Goal: Information Seeking & Learning: Learn about a topic

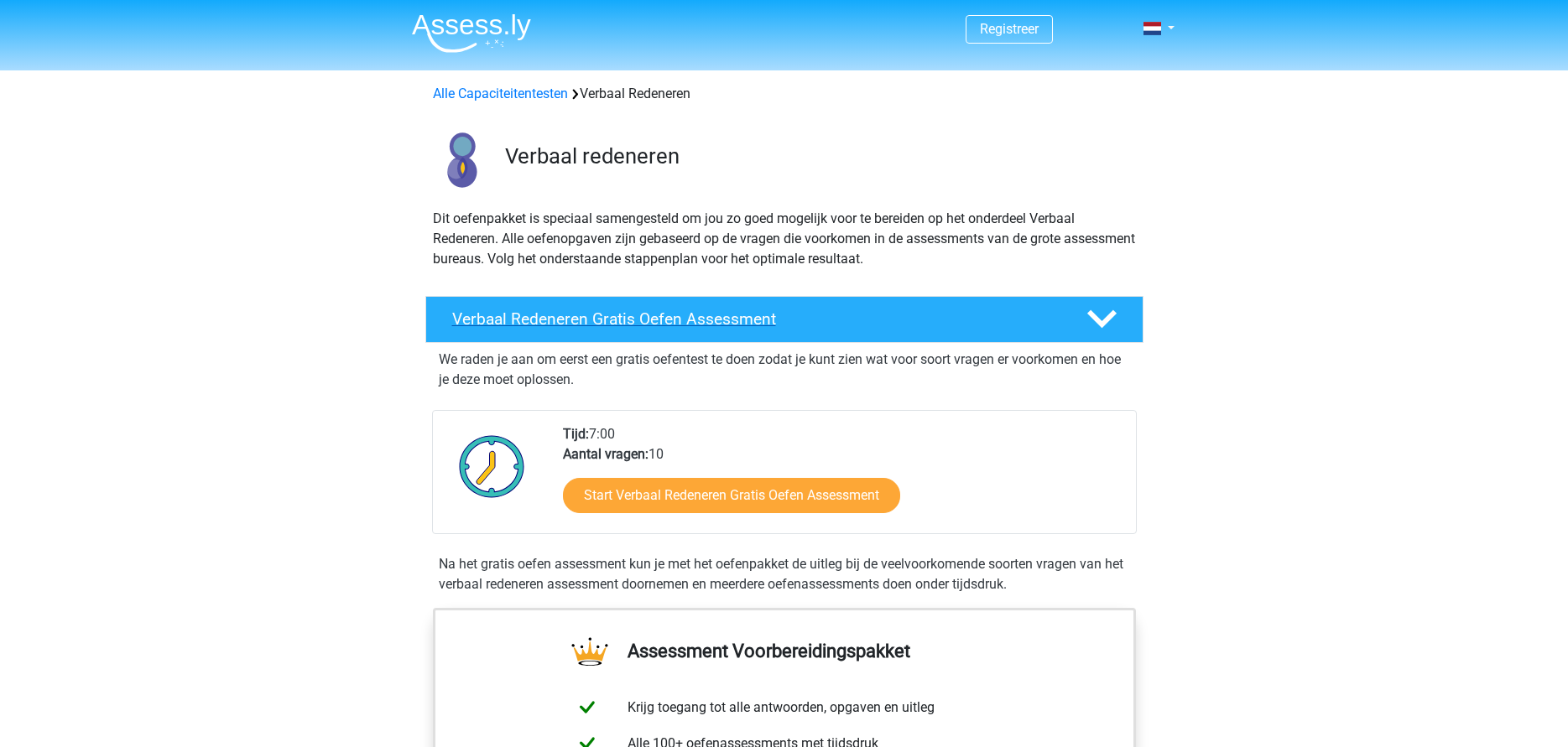
click at [1099, 323] on polygon at bounding box center [1102, 319] width 30 height 19
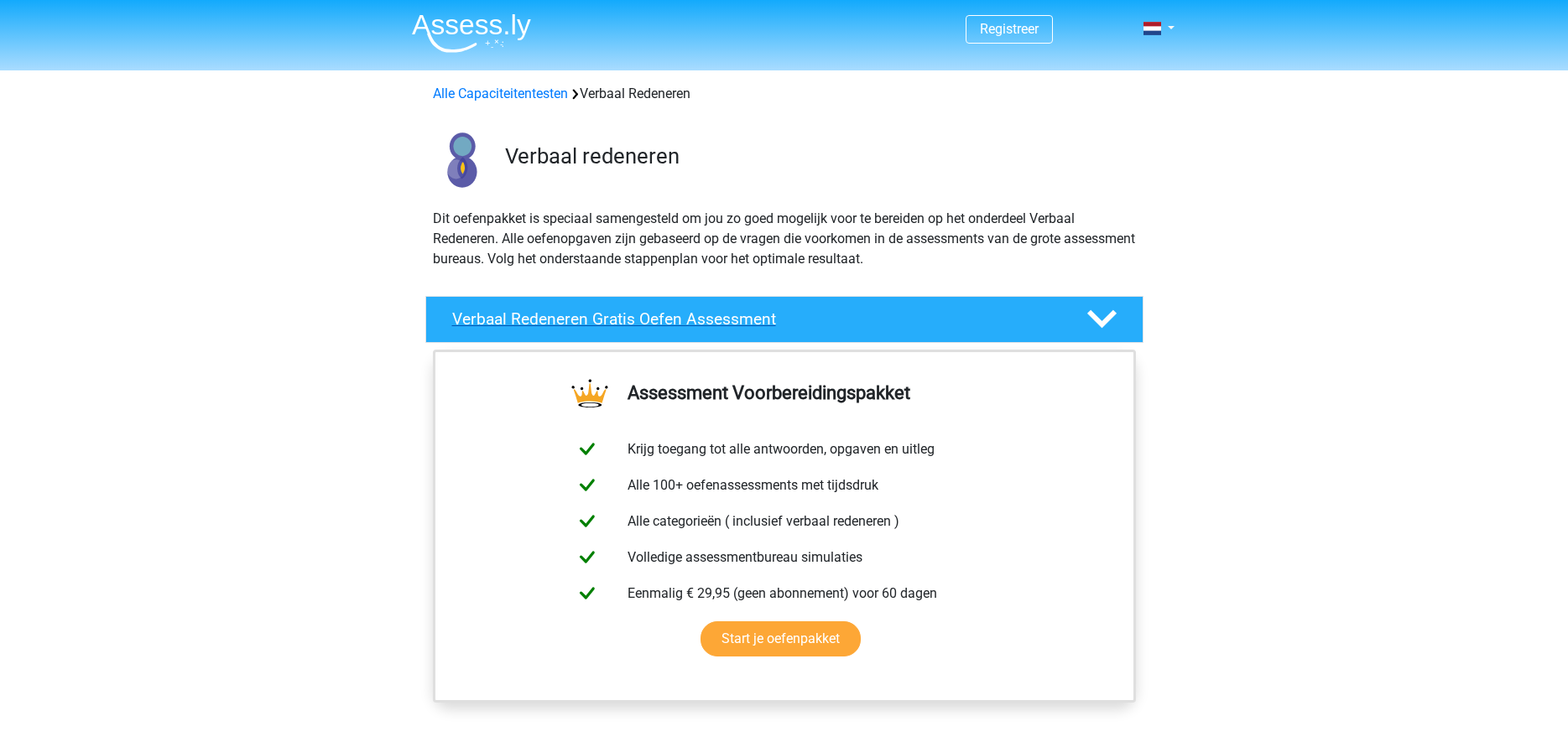
click at [1103, 322] on polygon at bounding box center [1102, 319] width 30 height 19
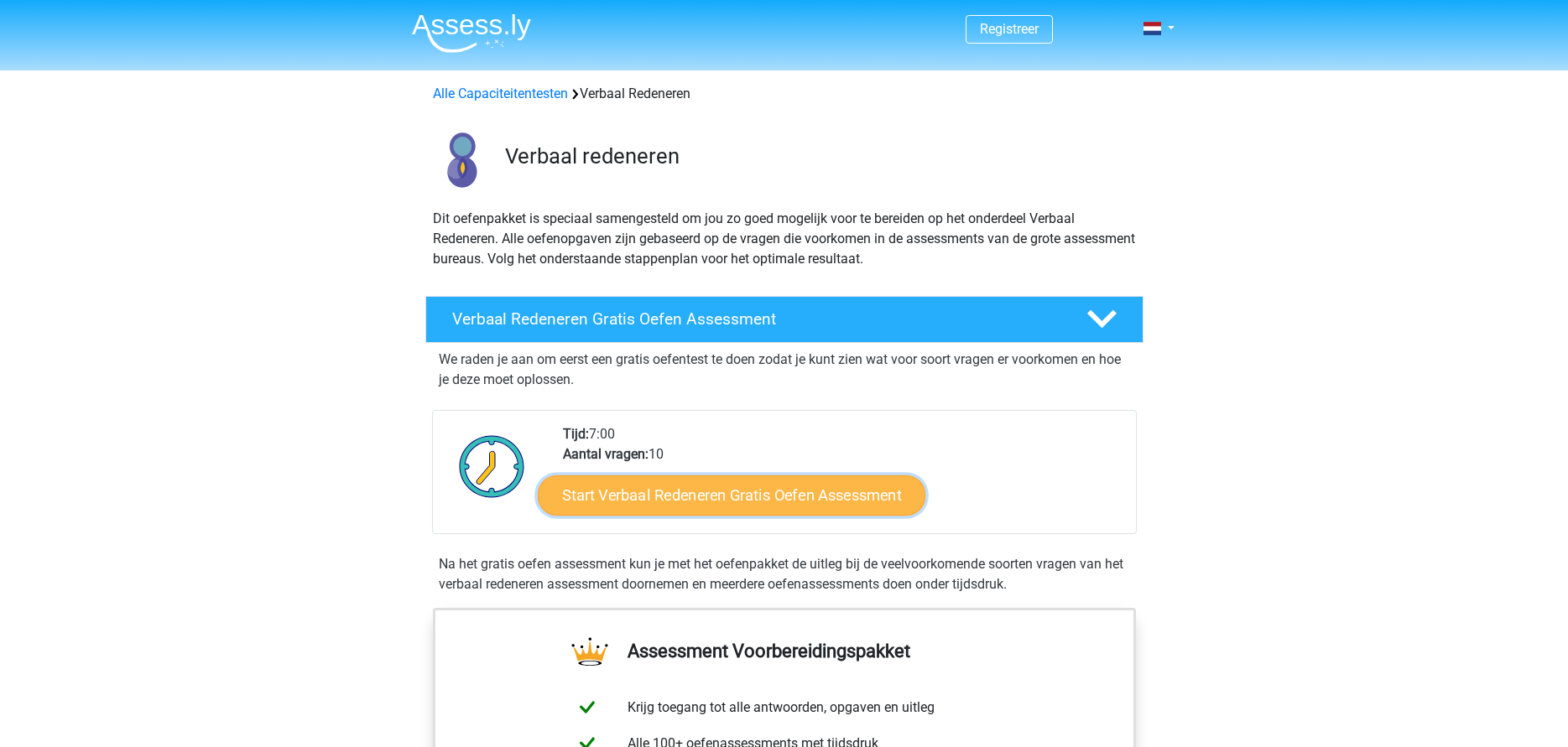
click at [811, 494] on link "Start Verbaal Redeneren Gratis Oefen Assessment" at bounding box center [731, 495] width 388 height 40
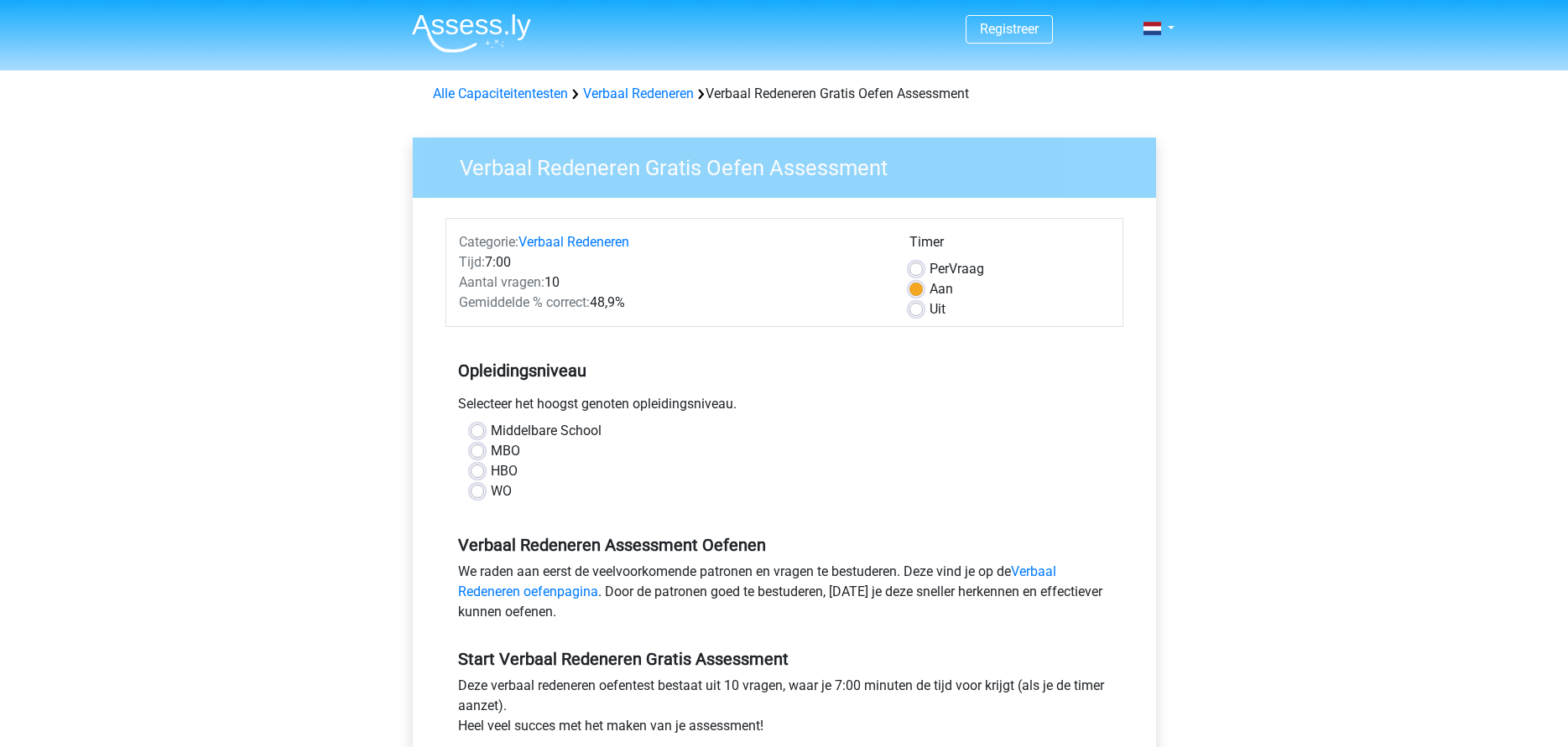
click at [929, 310] on label "Uit" at bounding box center [937, 310] width 16 height 20
click at [922, 310] on input "Uit" at bounding box center [916, 308] width 13 height 17
radio input "true"
click at [929, 285] on label "Aan" at bounding box center [941, 289] width 23 height 20
click at [915, 285] on input "Aan" at bounding box center [916, 287] width 13 height 17
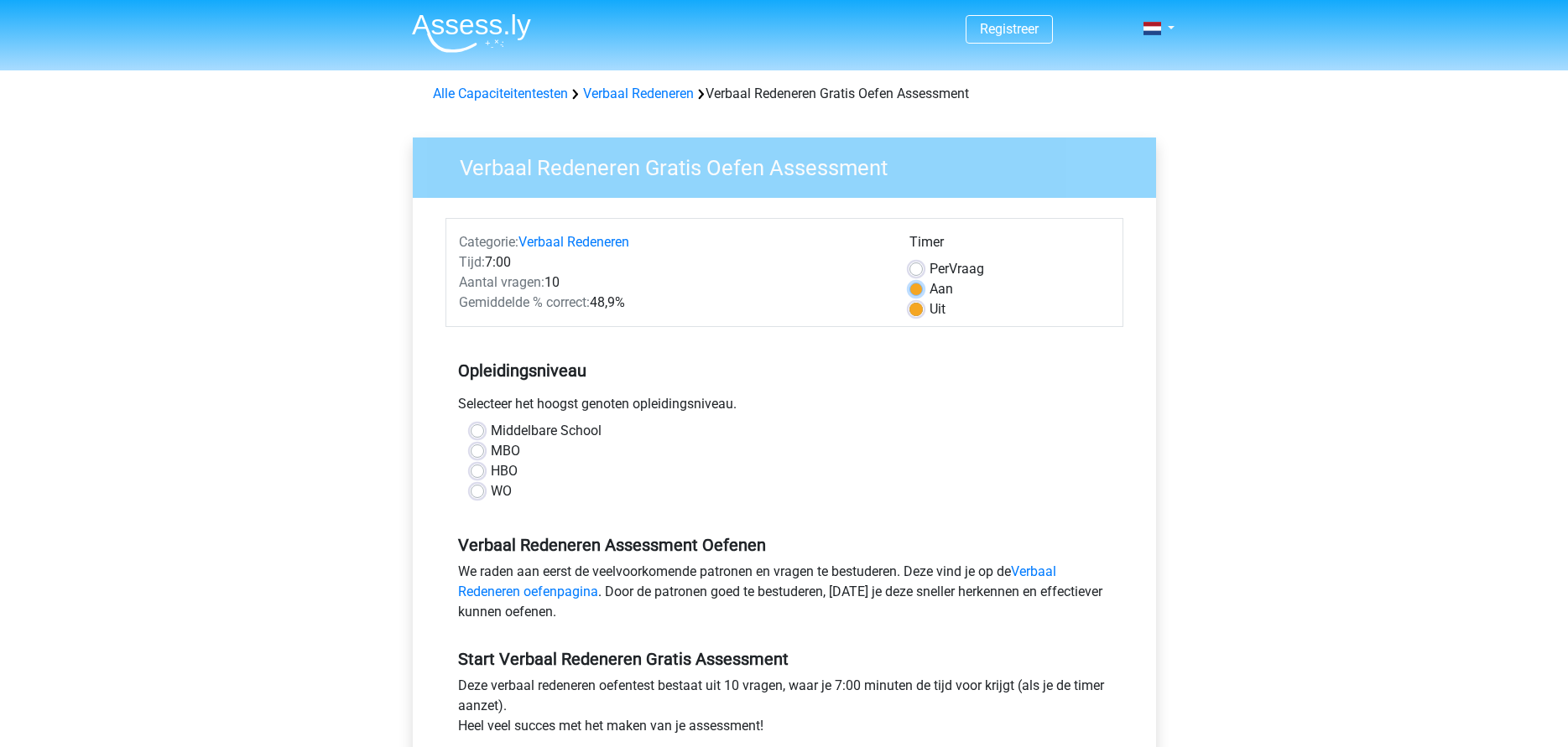
radio input "true"
click at [490, 448] on label "MBO" at bounding box center [505, 451] width 30 height 20
click at [480, 448] on input "MBO" at bounding box center [477, 449] width 13 height 17
radio input "true"
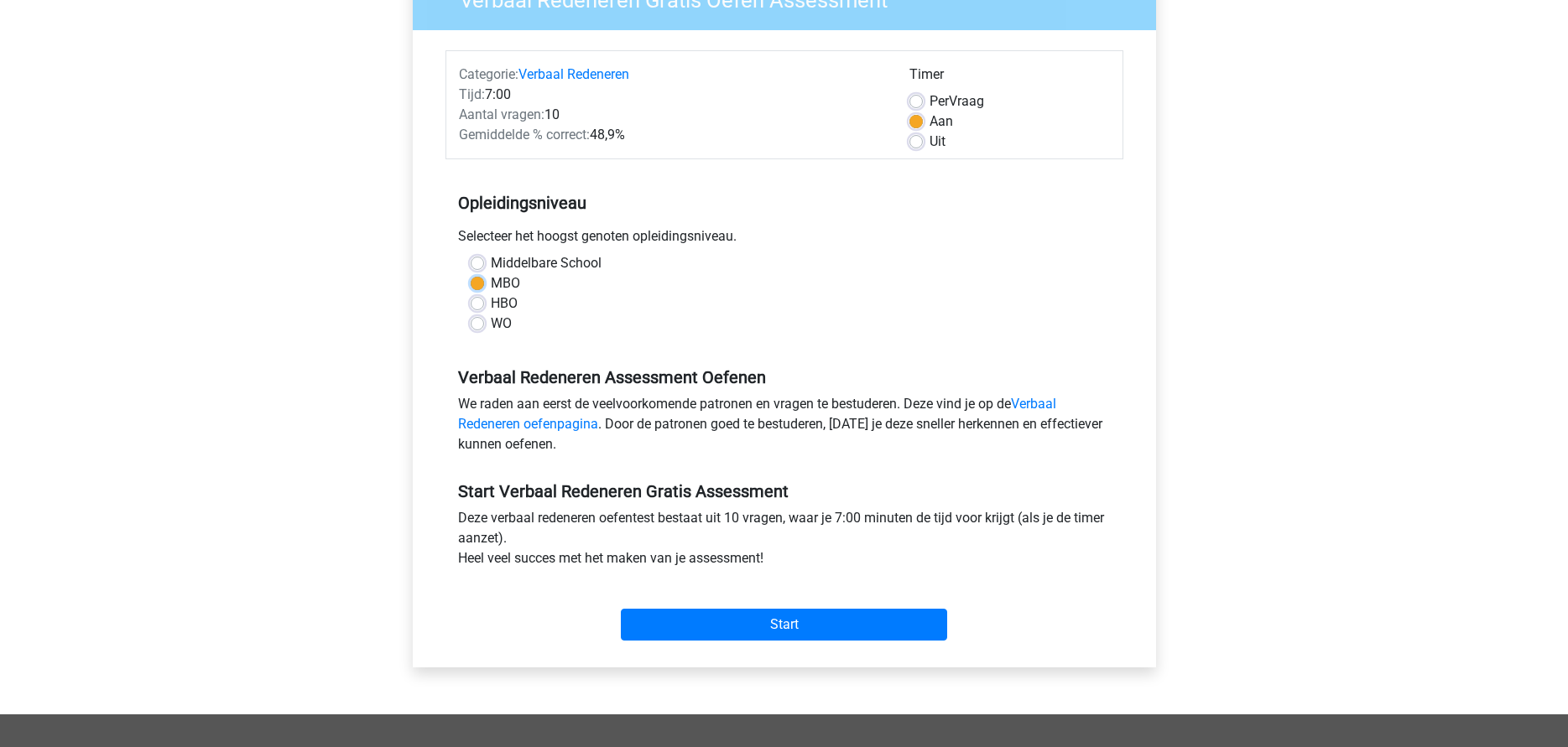
scroll to position [251, 0]
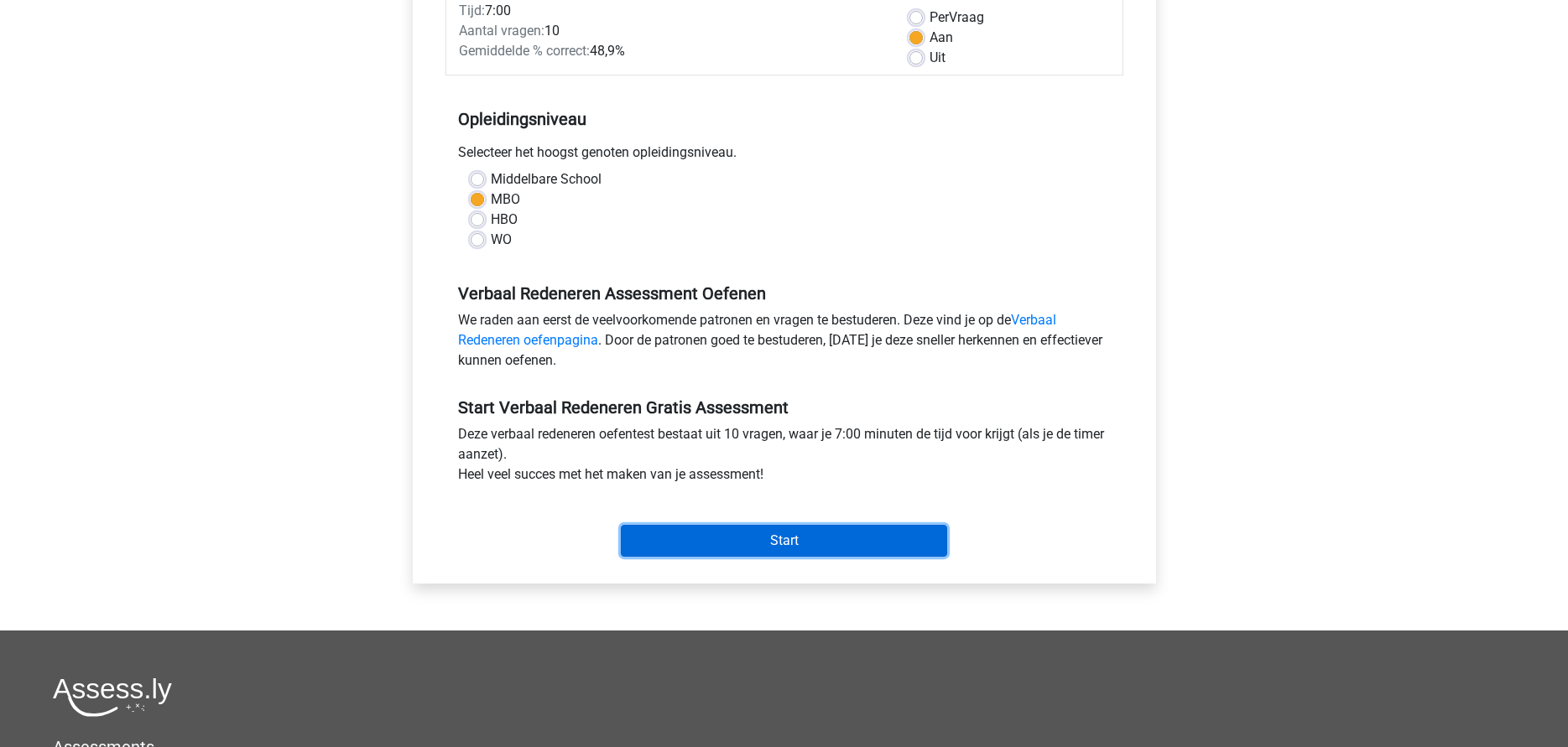
click at [795, 547] on input "Start" at bounding box center [783, 541] width 327 height 32
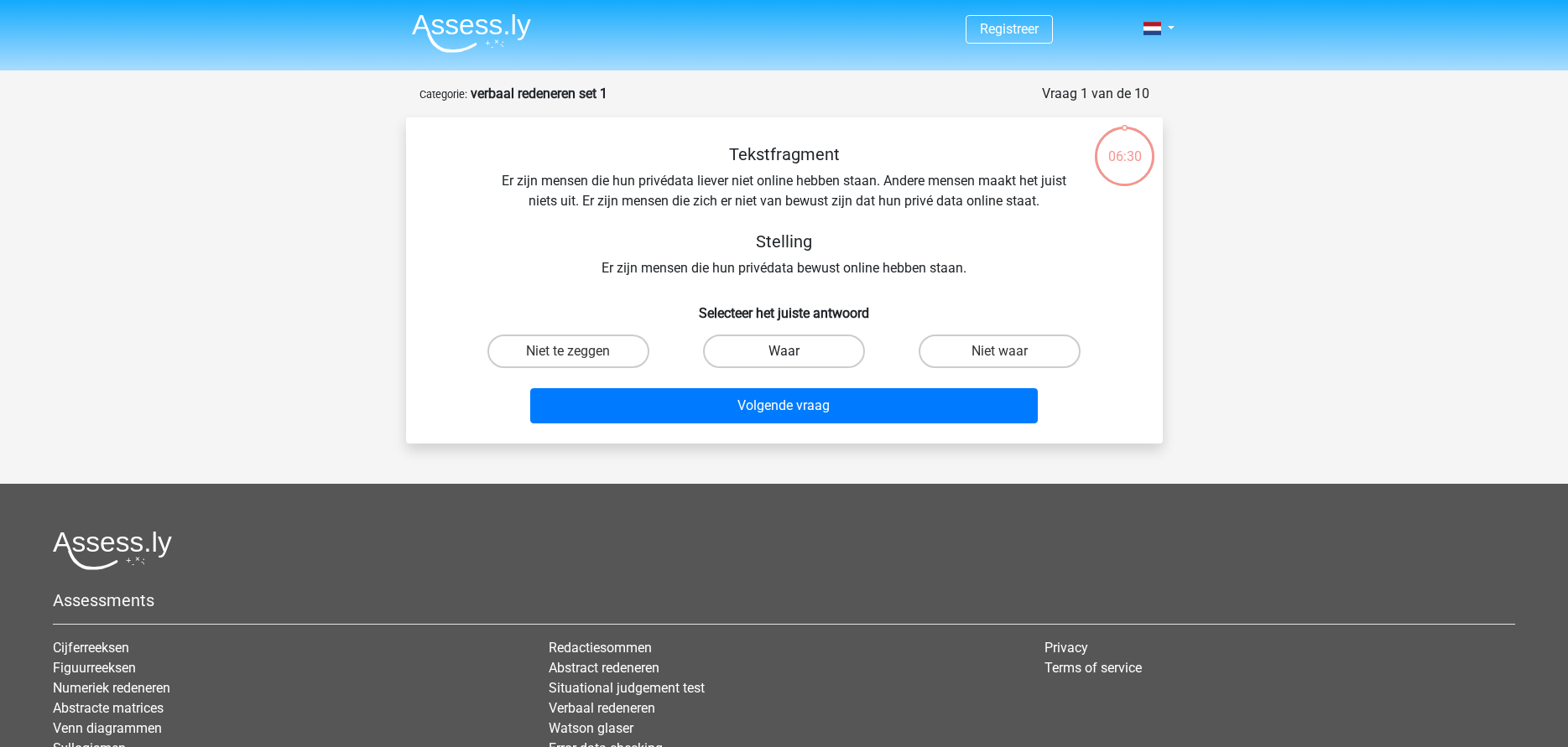
click at [793, 343] on label "Waar" at bounding box center [783, 351] width 162 height 33
click at [793, 352] on input "Waar" at bounding box center [788, 357] width 11 height 11
radio input "true"
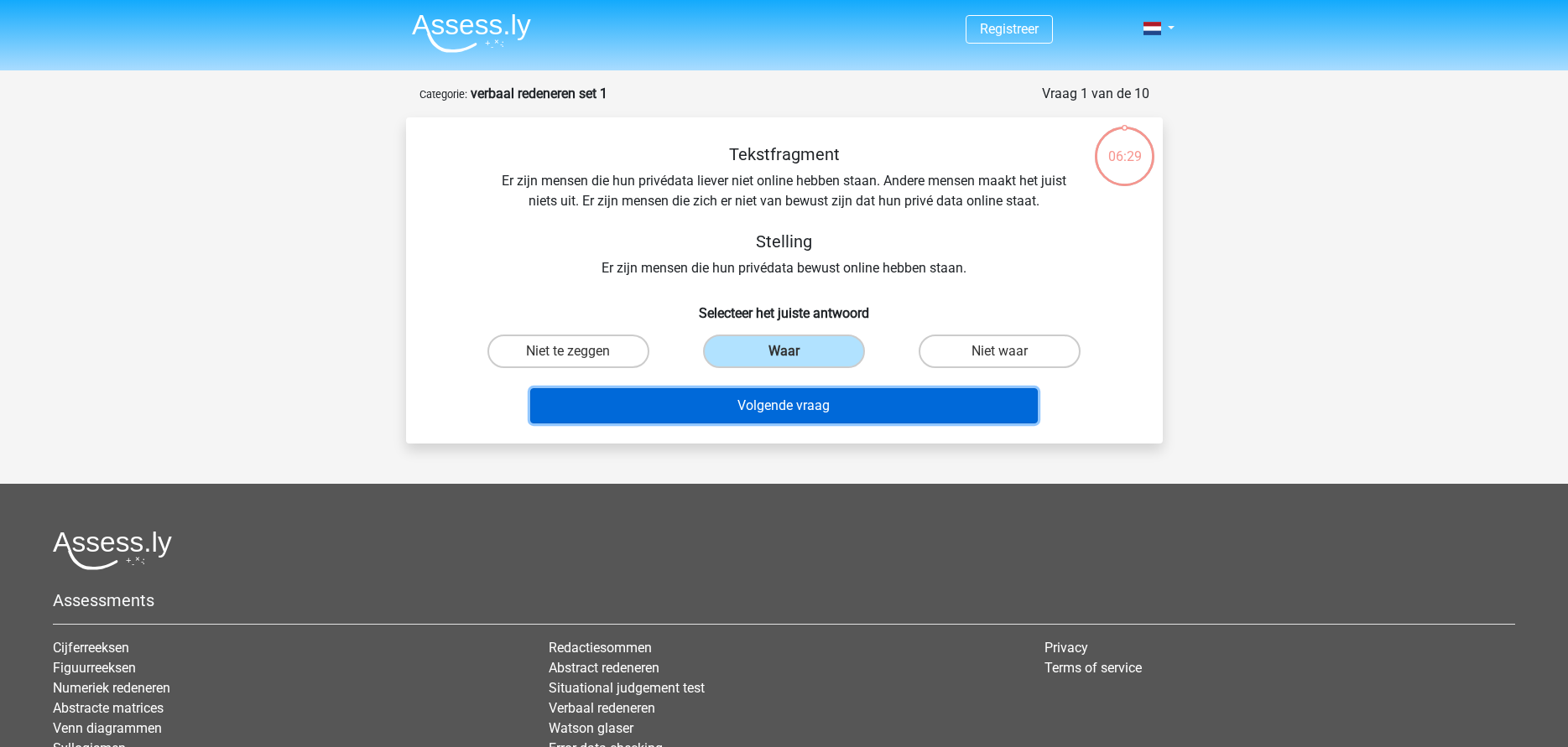
click at [798, 400] on button "Volgende vraag" at bounding box center [783, 405] width 507 height 35
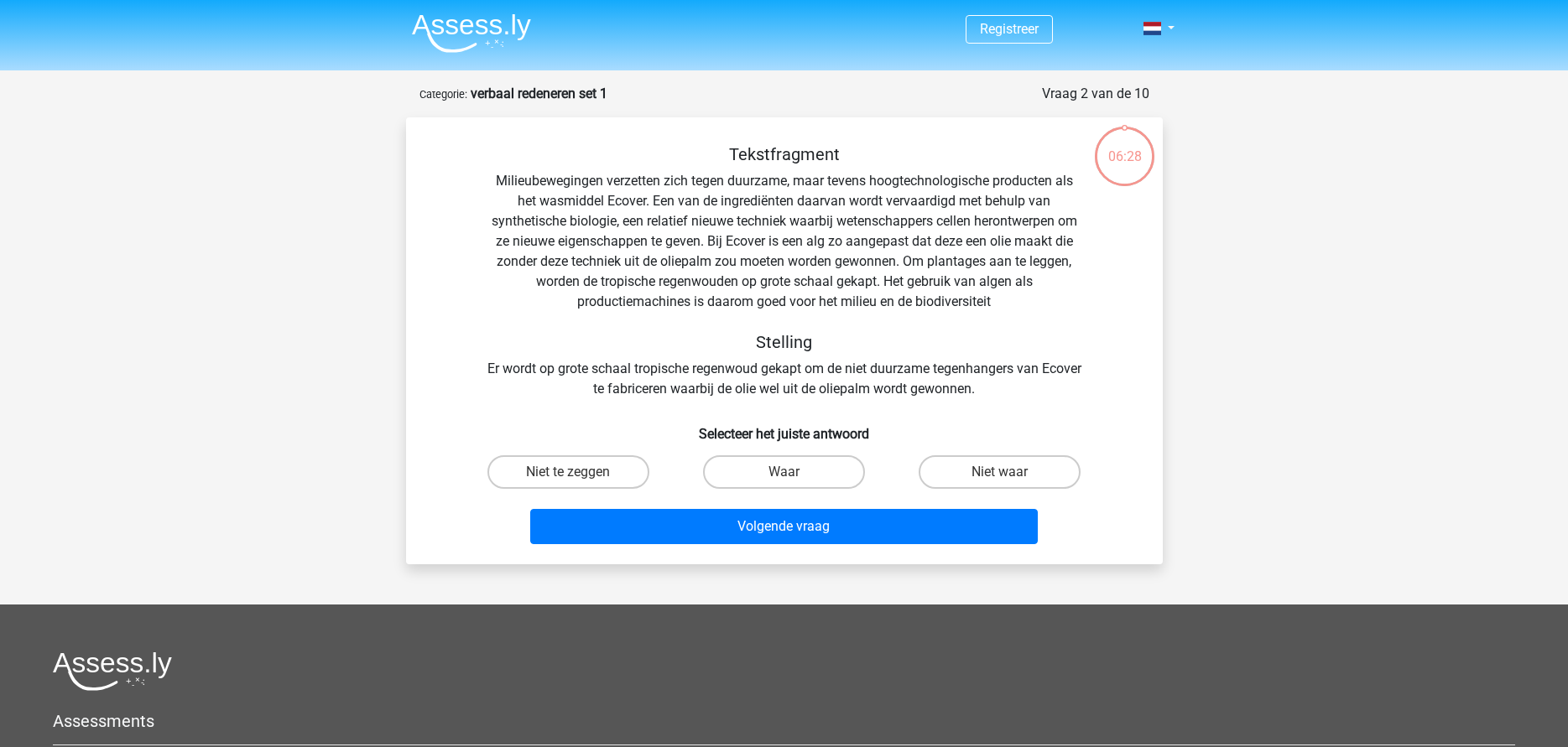
scroll to position [84, 0]
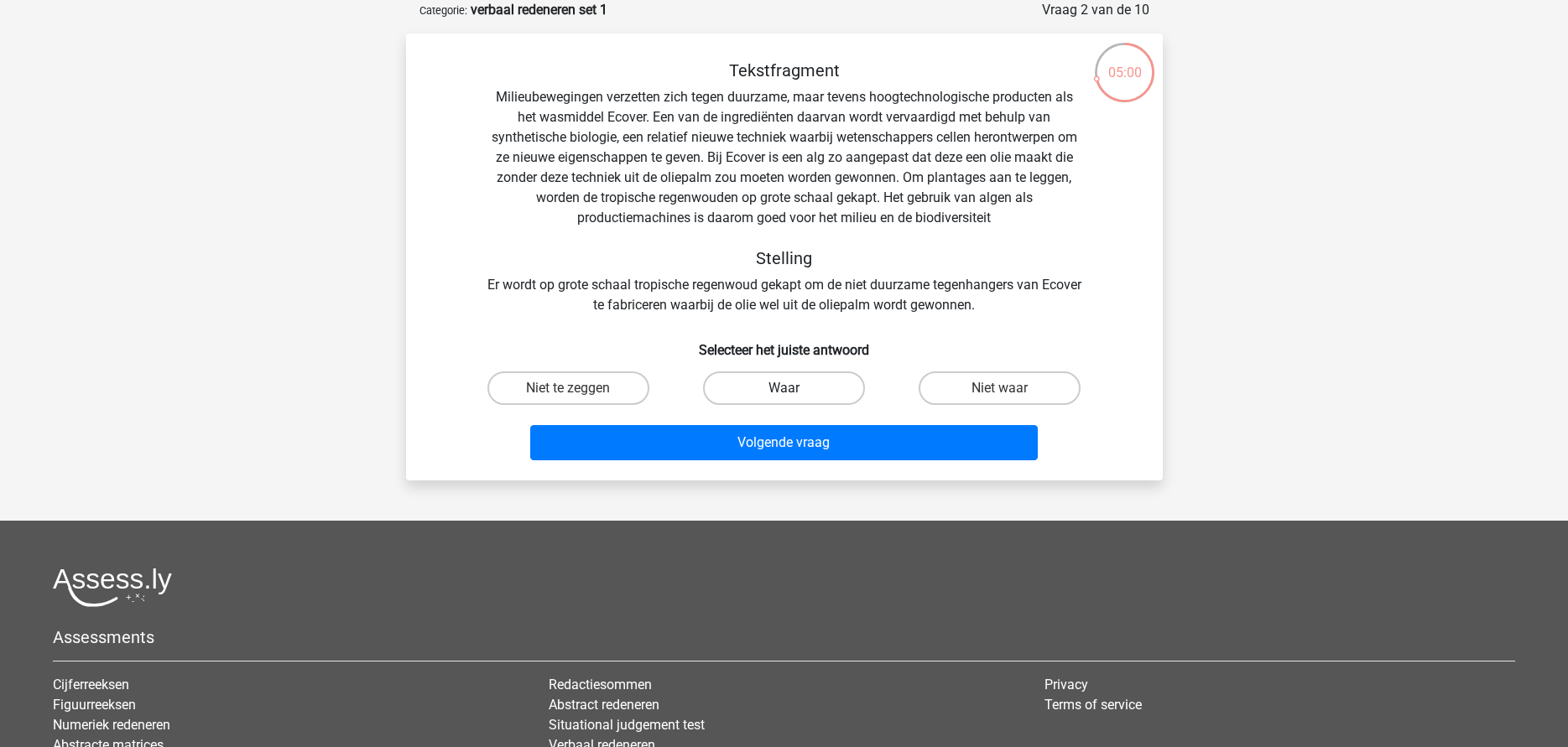
click at [770, 387] on label "Waar" at bounding box center [783, 387] width 162 height 33
click at [783, 388] on input "Waar" at bounding box center [788, 394] width 11 height 11
radio input "true"
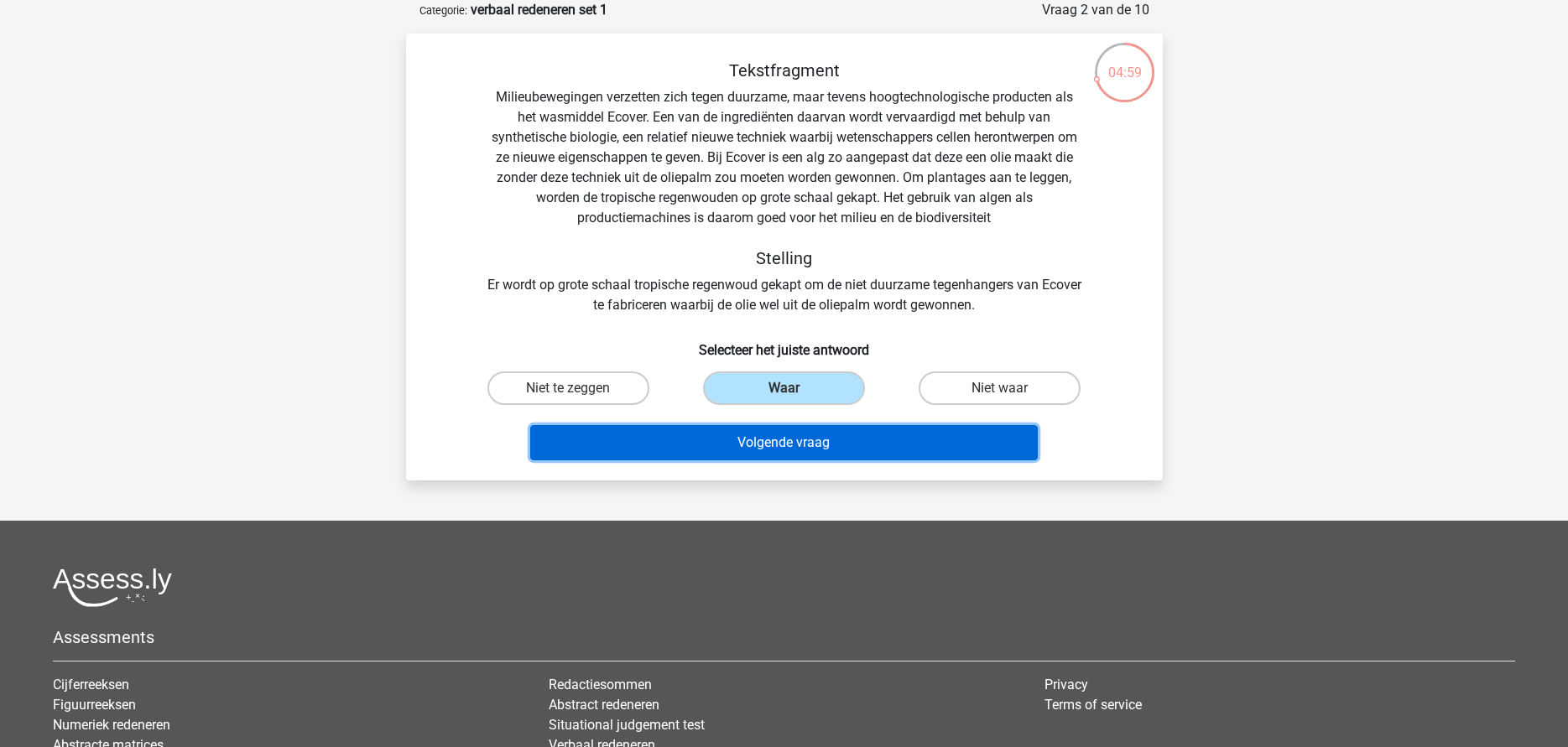
click at [783, 437] on button "Volgende vraag" at bounding box center [783, 442] width 507 height 35
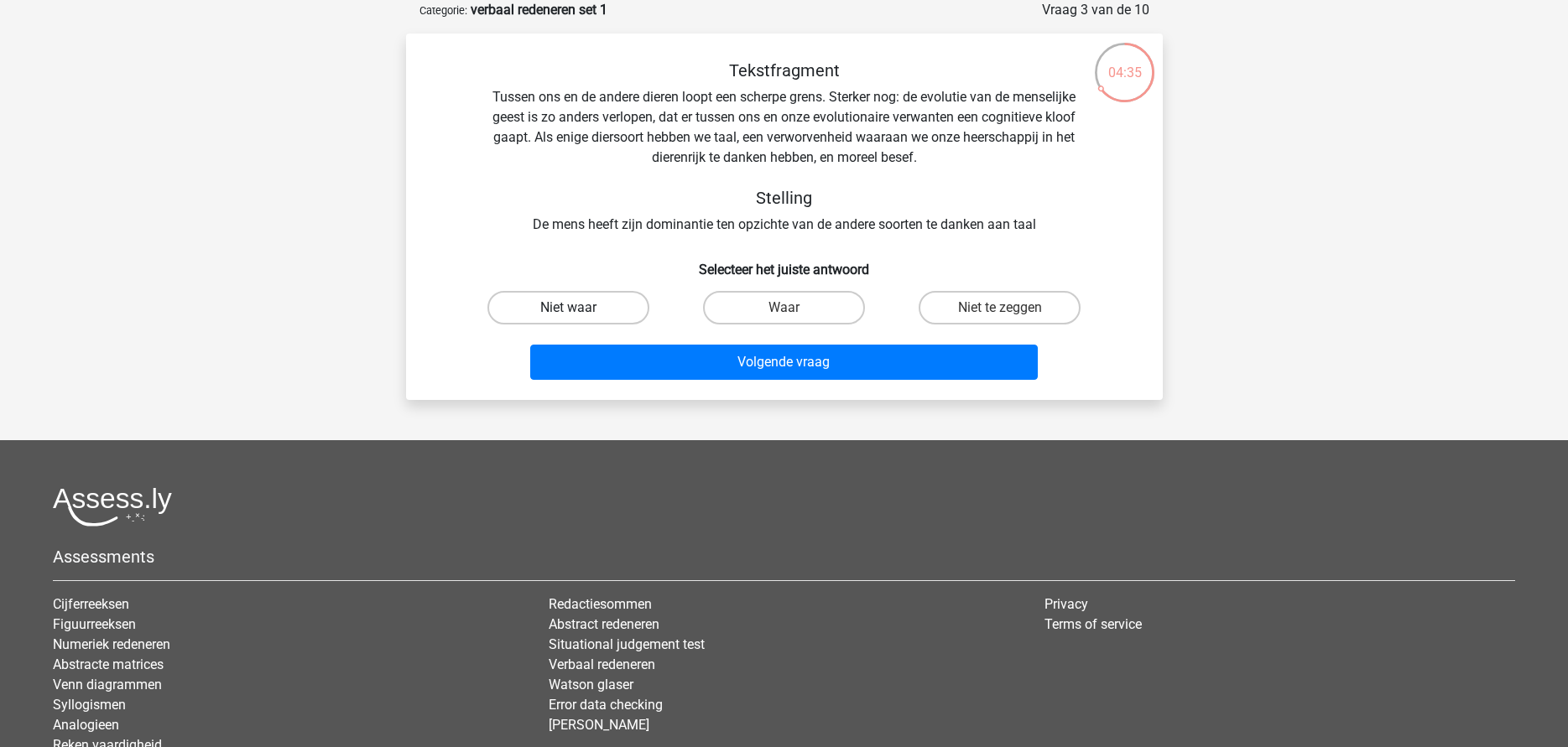
click at [632, 312] on label "Niet waar" at bounding box center [567, 307] width 162 height 33
click at [579, 312] on input "Niet waar" at bounding box center [573, 313] width 11 height 11
radio input "true"
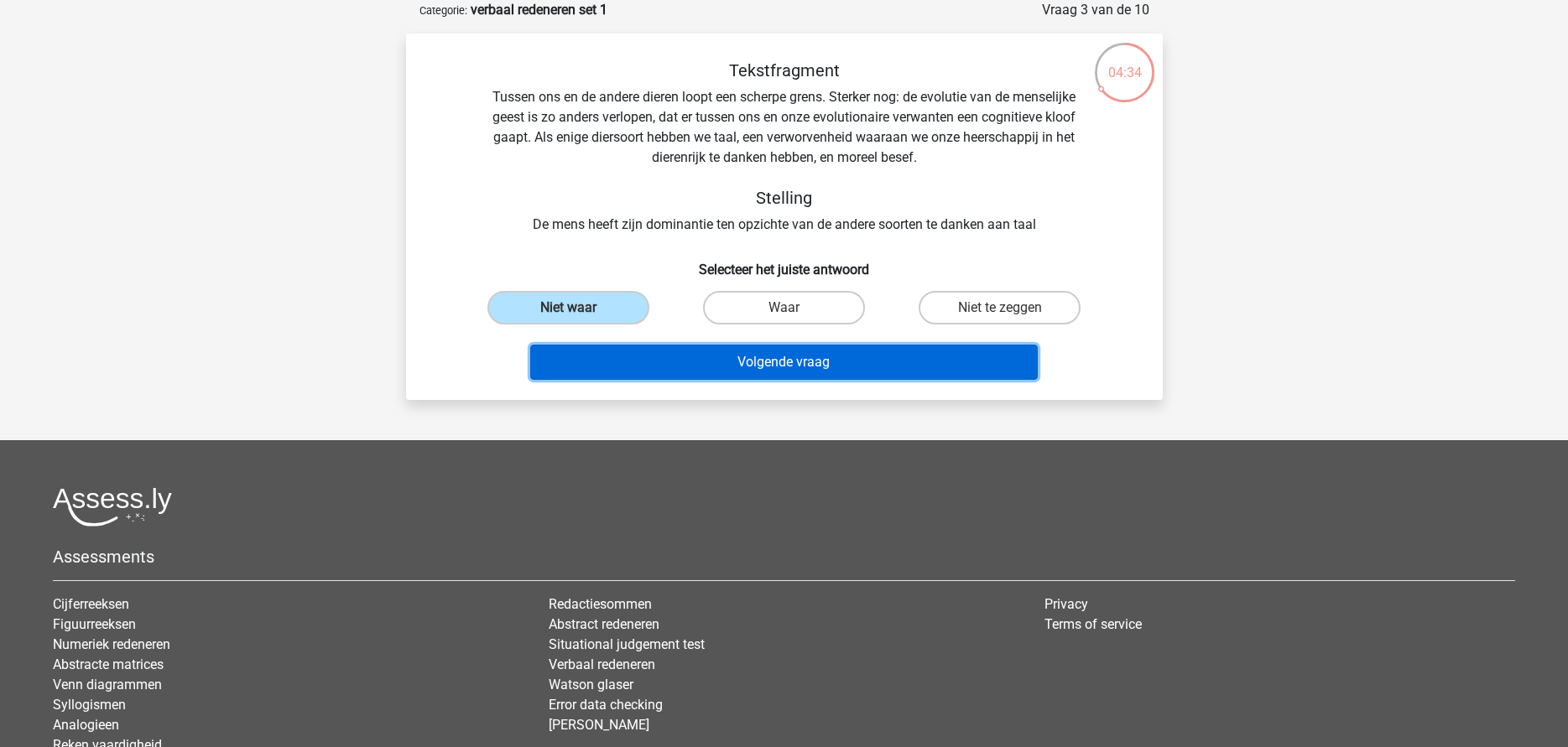
click at [764, 355] on button "Volgende vraag" at bounding box center [783, 361] width 507 height 35
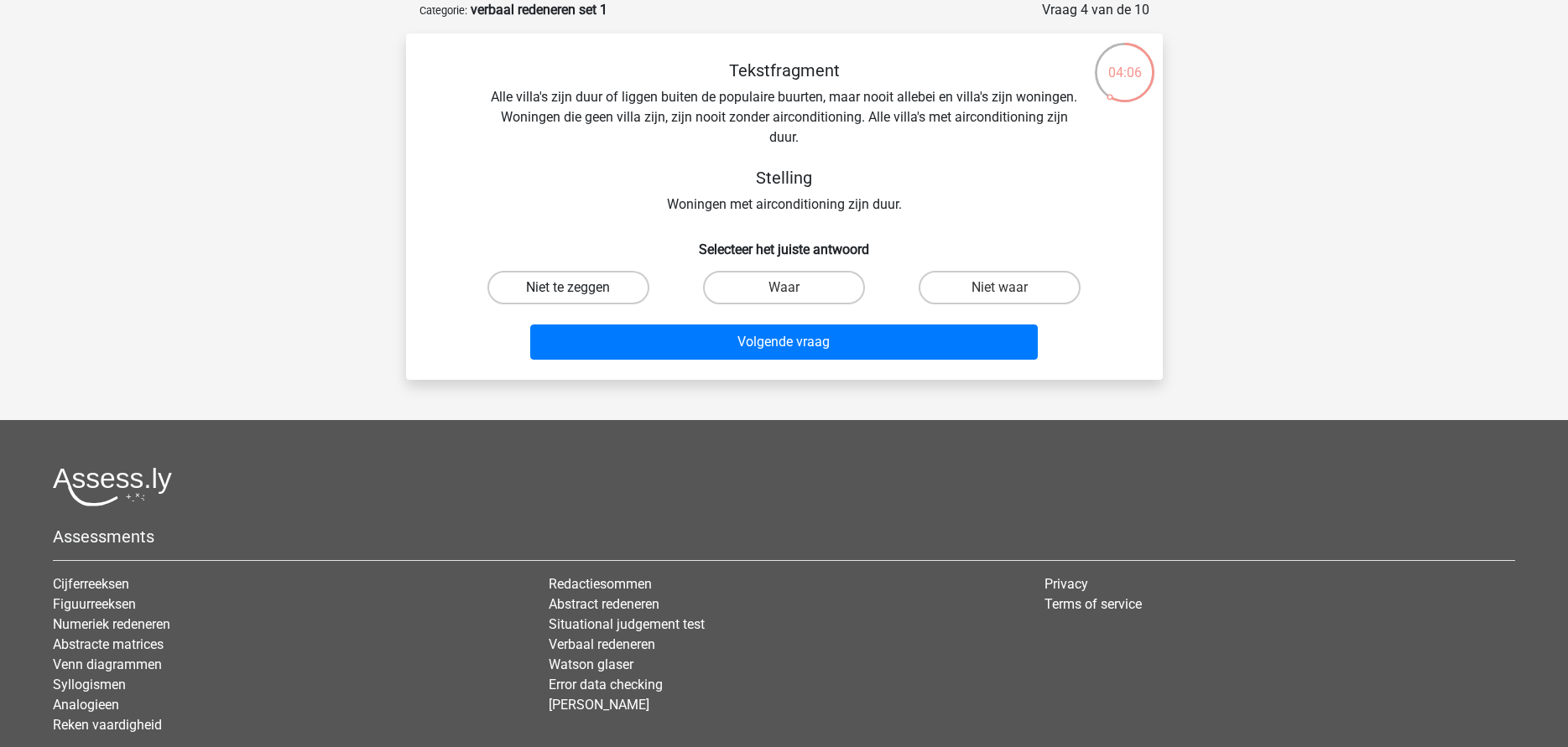
click at [615, 288] on label "Niet te zeggen" at bounding box center [567, 287] width 162 height 33
click at [579, 288] on input "Niet te zeggen" at bounding box center [573, 293] width 11 height 11
radio input "true"
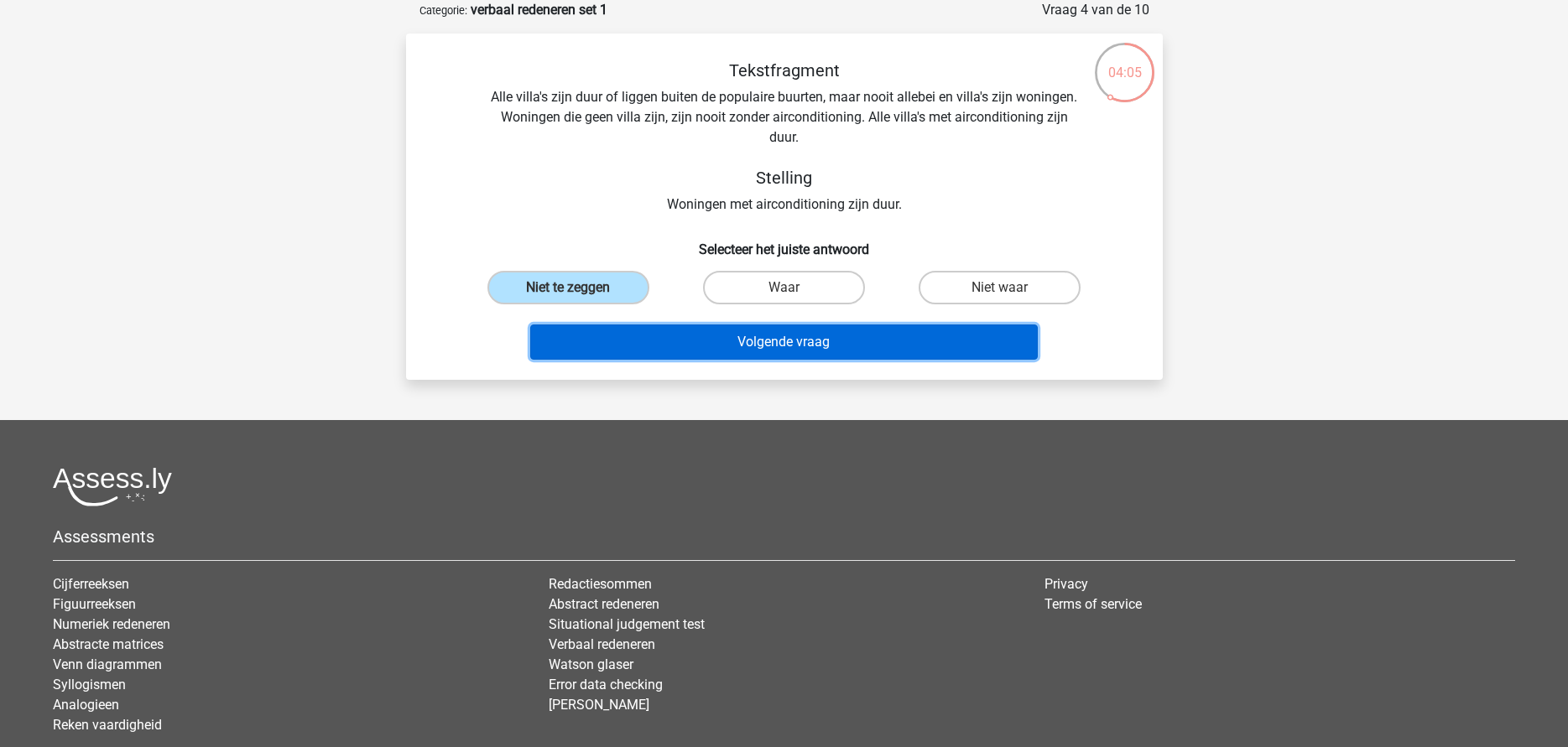
click at [763, 339] on button "Volgende vraag" at bounding box center [783, 342] width 507 height 35
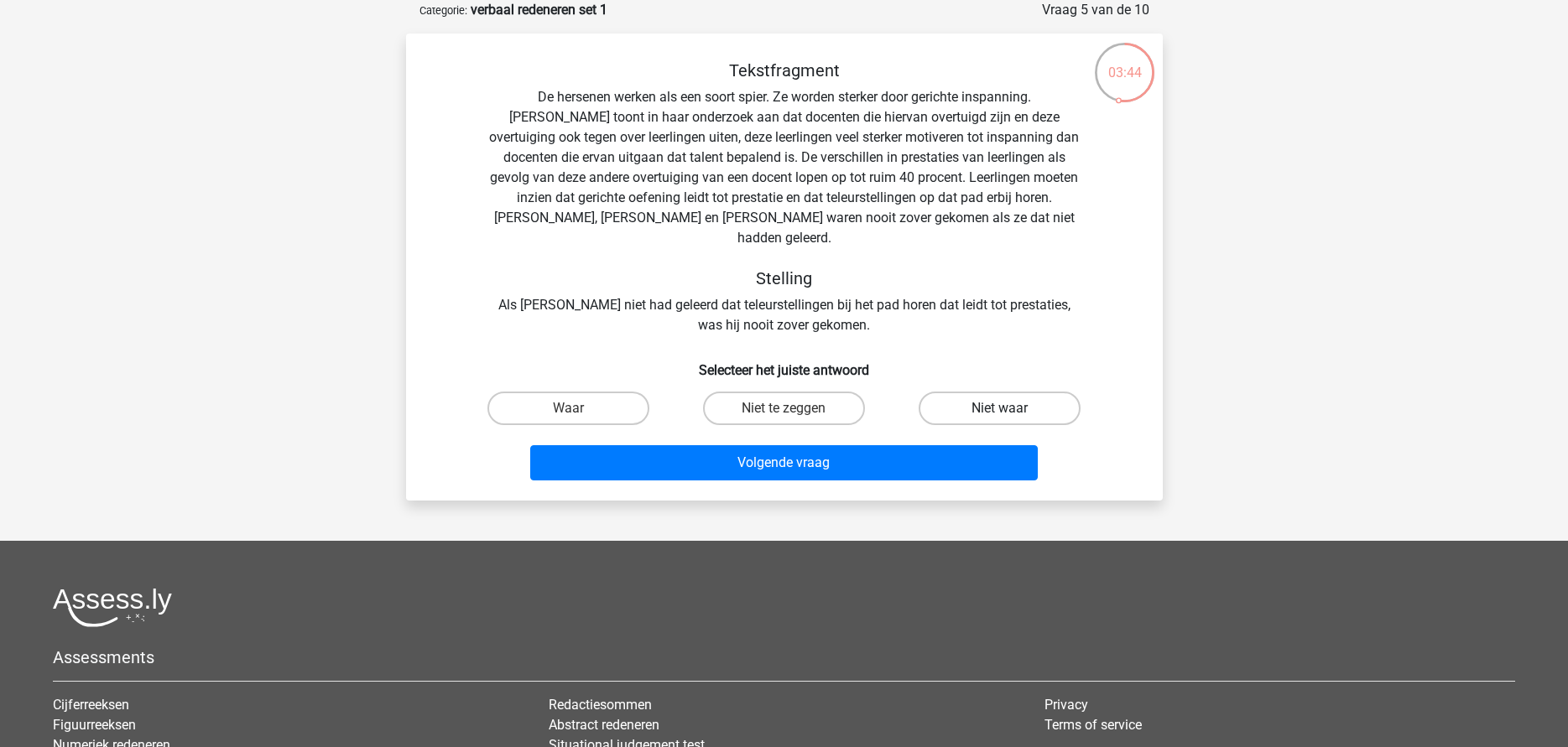
click at [982, 392] on label "Niet waar" at bounding box center [999, 408] width 162 height 33
click at [1000, 408] on input "Niet waar" at bounding box center [1005, 413] width 11 height 11
radio input "true"
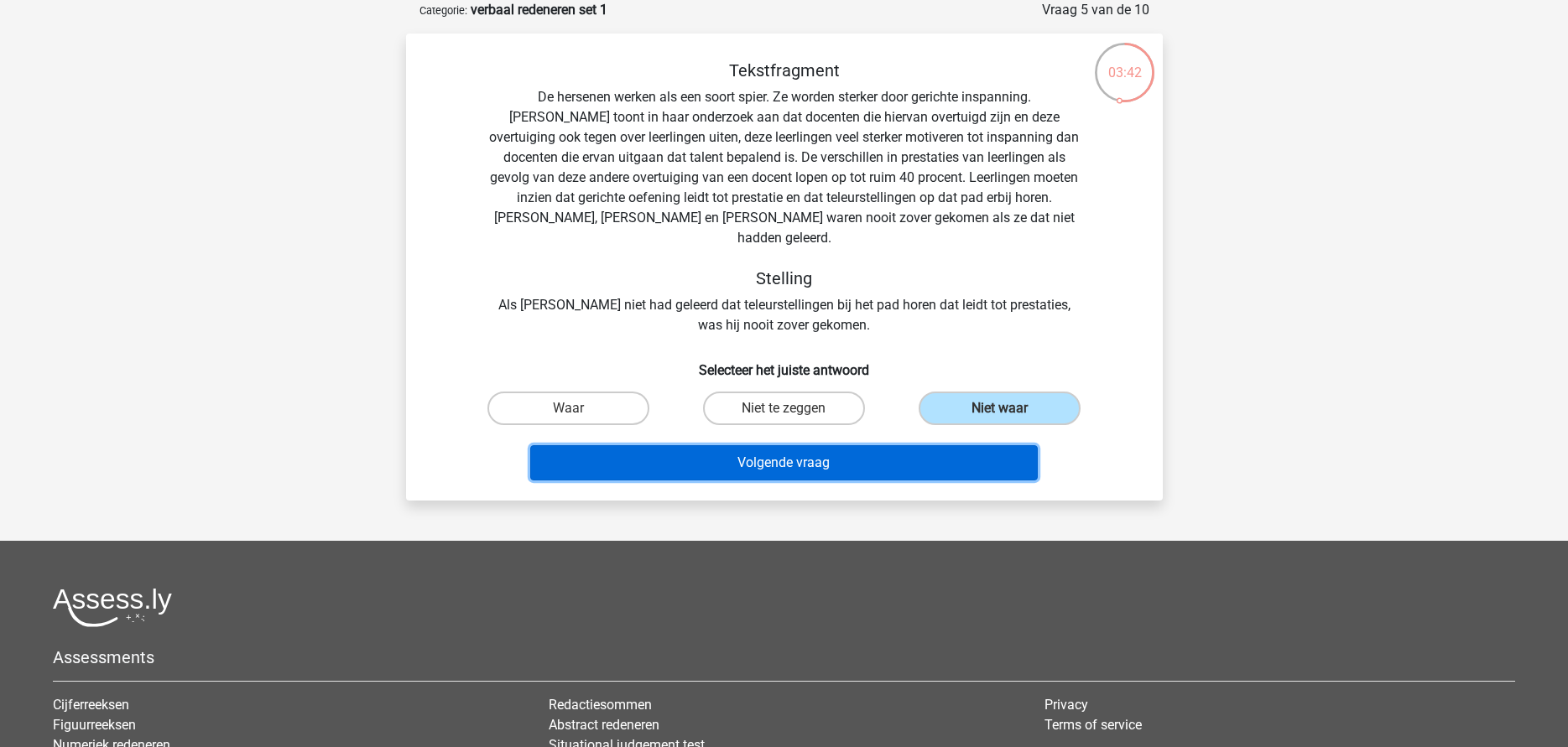
click at [843, 446] on button "Volgende vraag" at bounding box center [783, 463] width 507 height 35
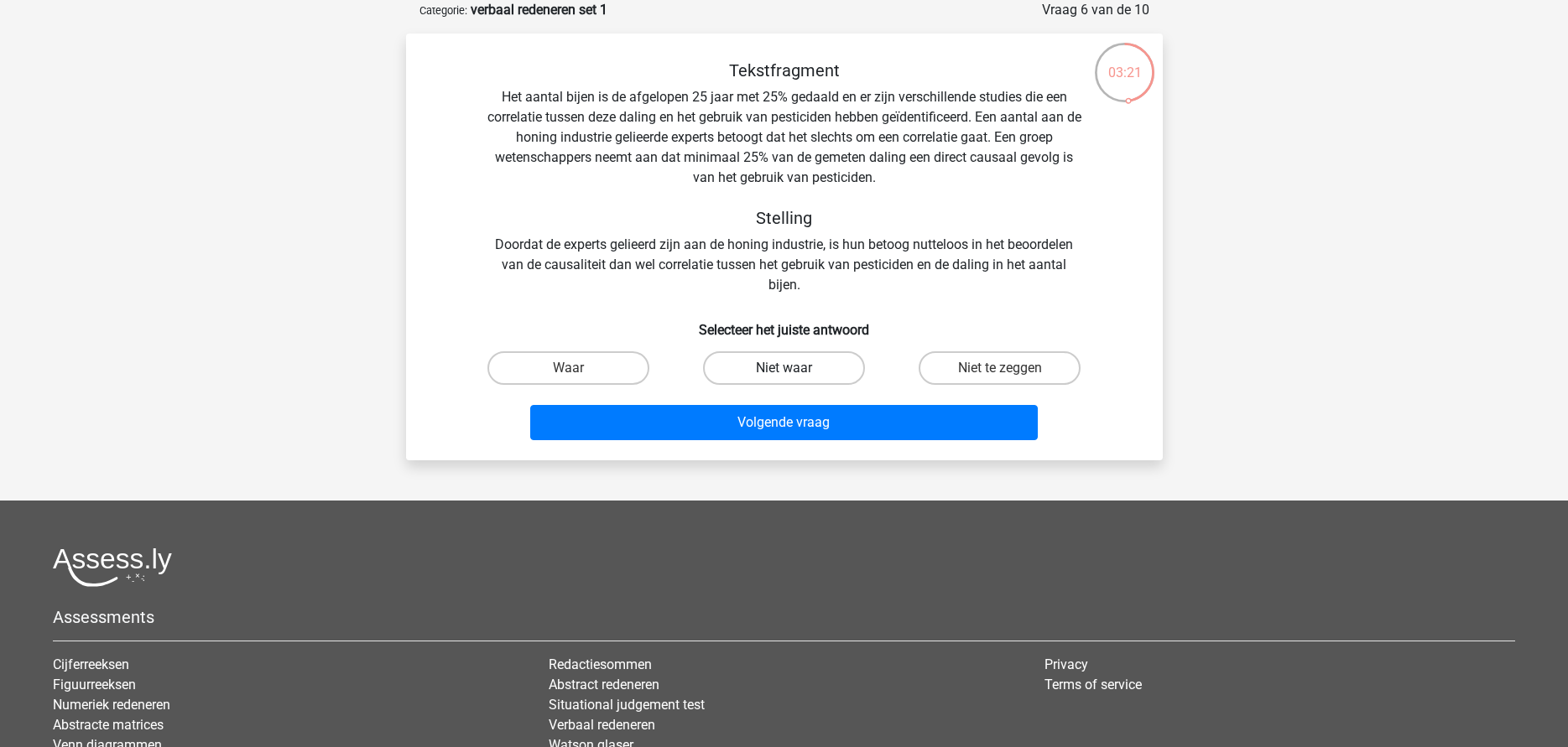
click at [766, 371] on label "Niet waar" at bounding box center [783, 368] width 162 height 33
click at [783, 371] on input "Niet waar" at bounding box center [788, 373] width 11 height 11
radio input "true"
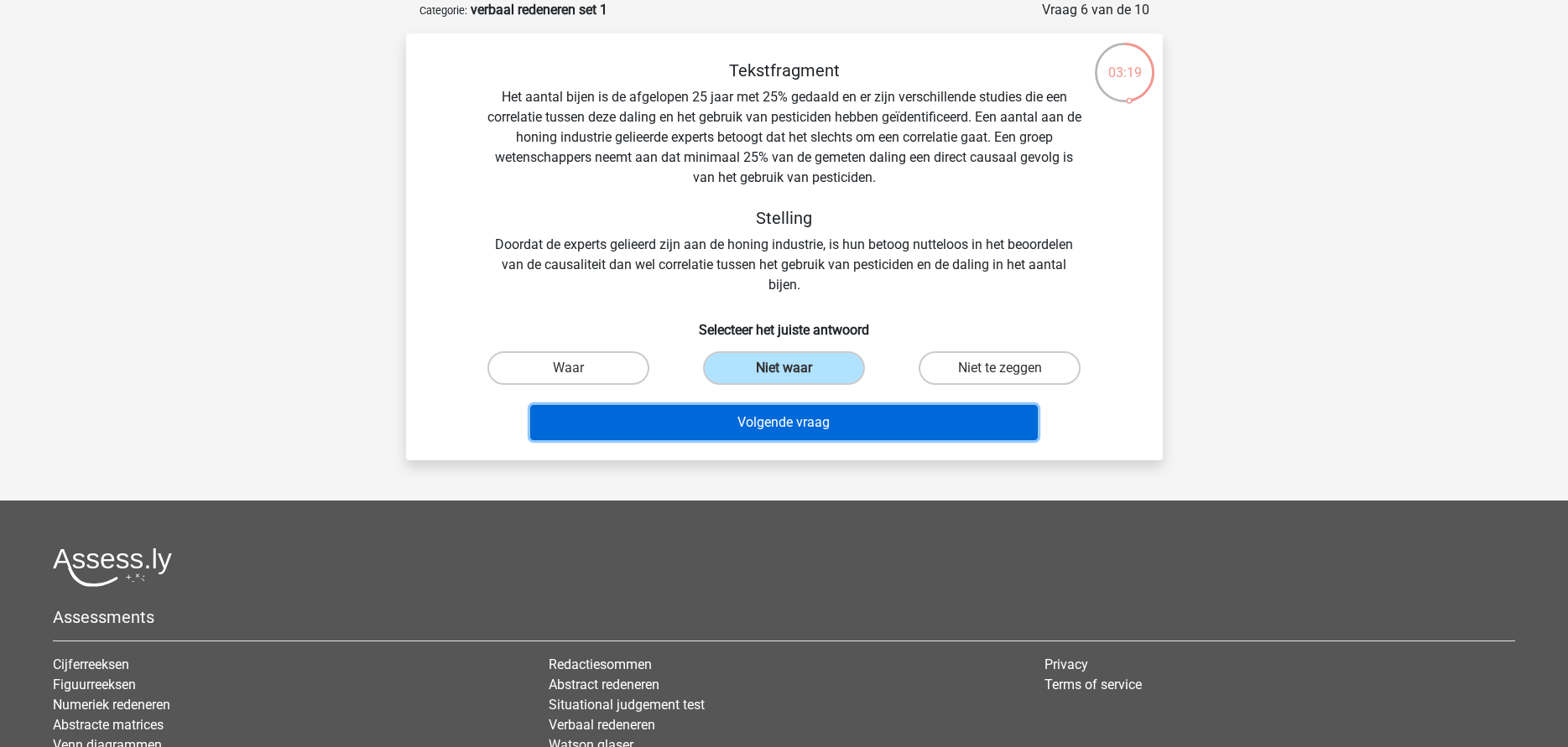
click at [797, 415] on button "Volgende vraag" at bounding box center [783, 422] width 507 height 35
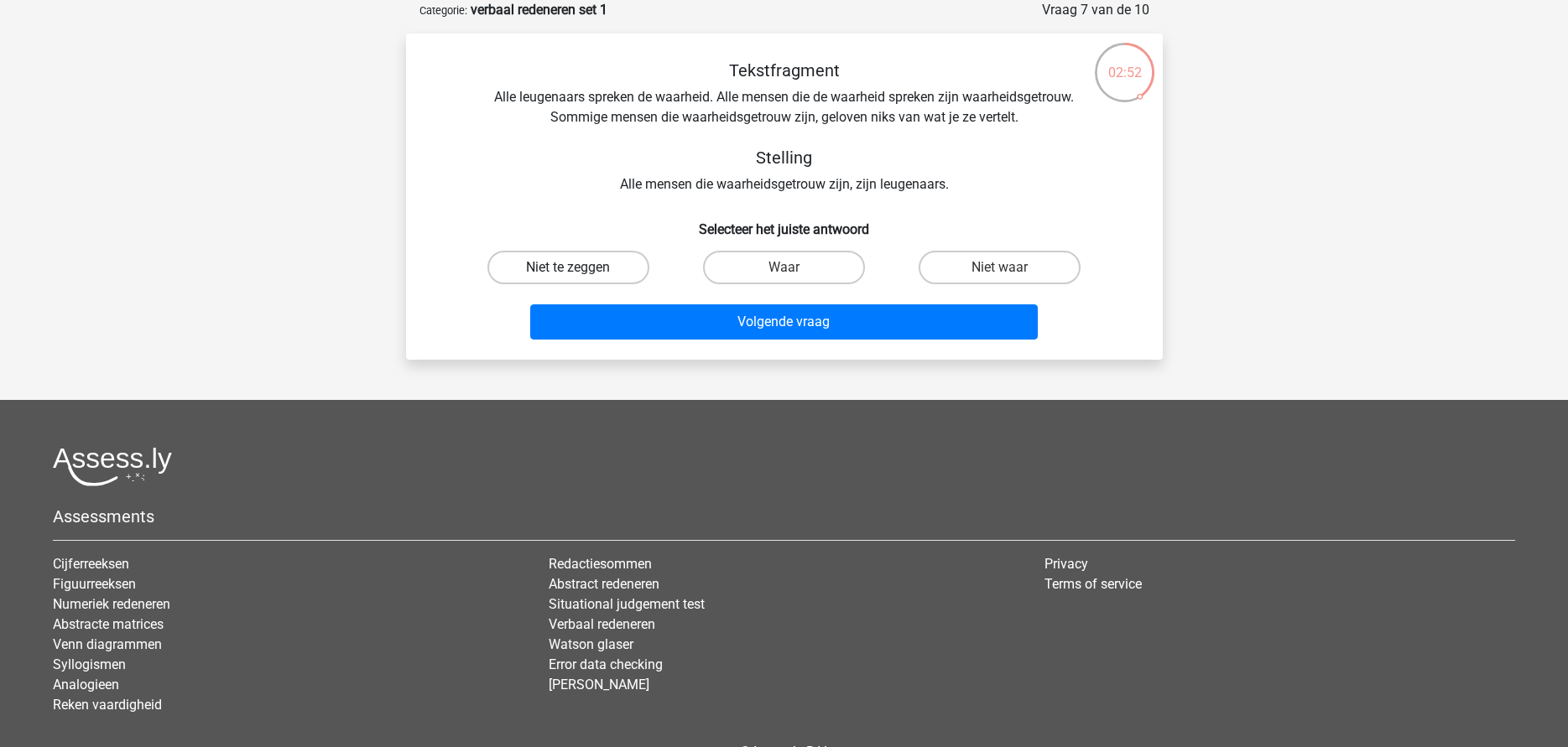
click at [623, 272] on label "Niet te zeggen" at bounding box center [567, 267] width 162 height 33
click at [579, 272] on input "Niet te zeggen" at bounding box center [573, 273] width 11 height 11
radio input "true"
click at [981, 266] on label "Niet waar" at bounding box center [999, 267] width 162 height 33
click at [1000, 267] on input "Niet waar" at bounding box center [1005, 273] width 11 height 11
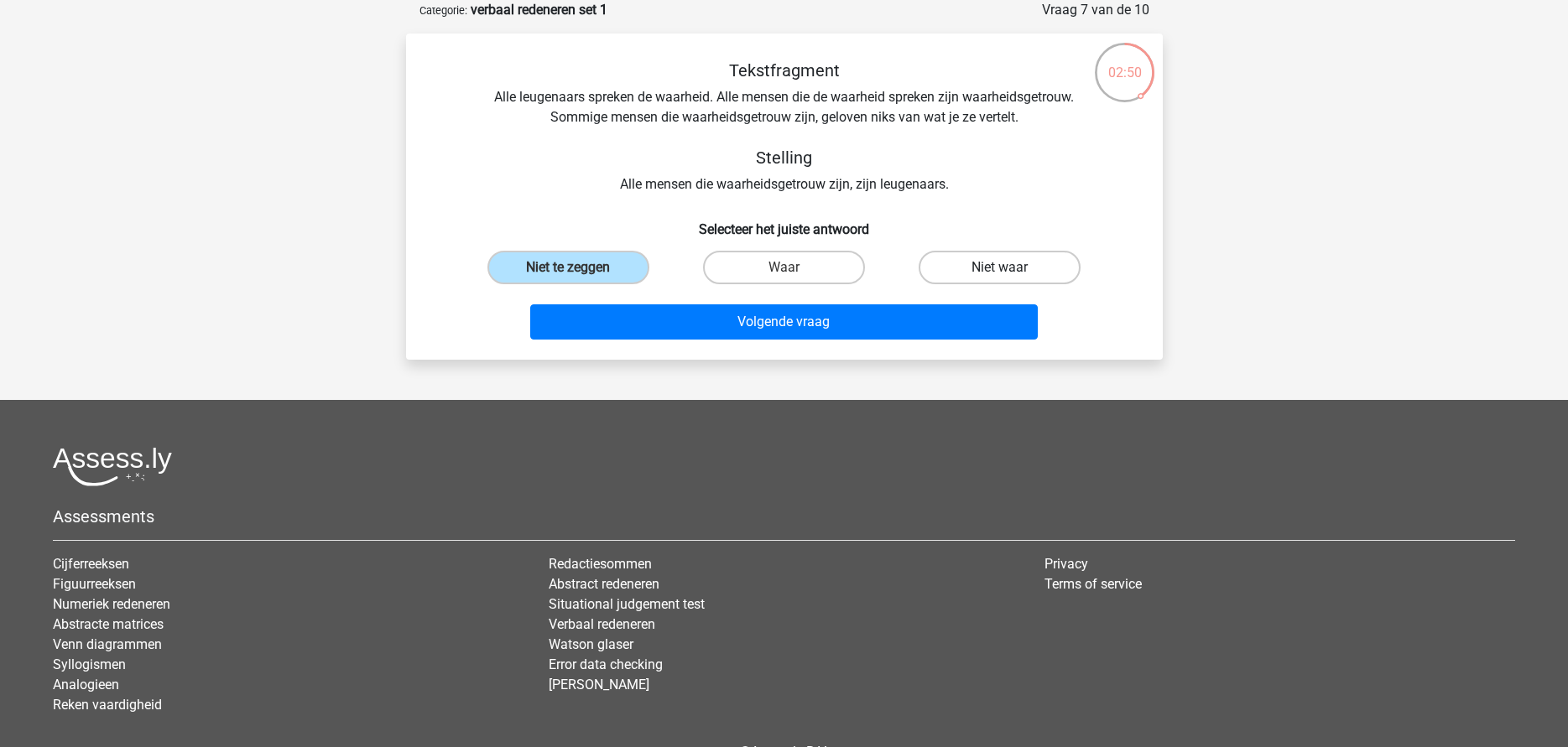
radio input "true"
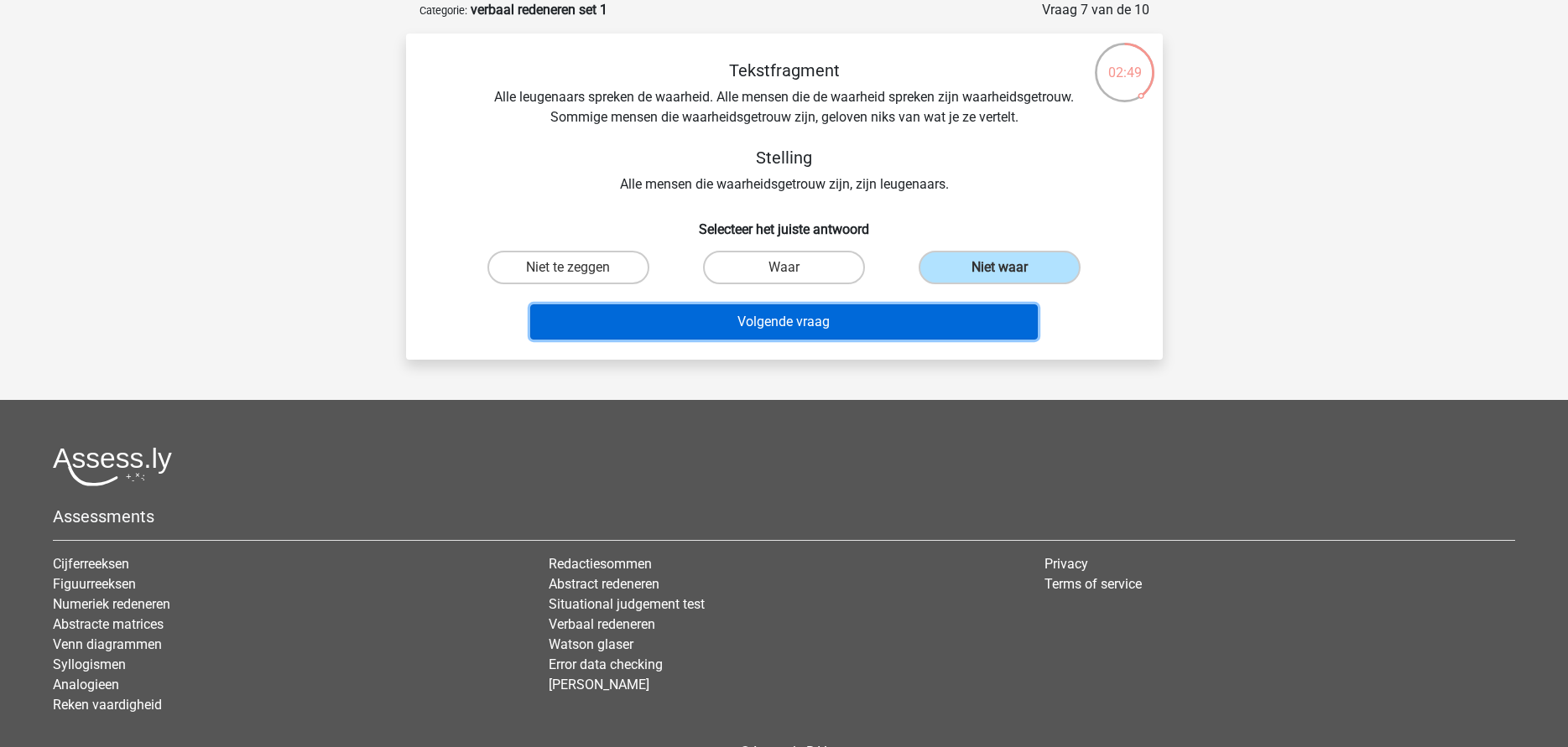
click at [899, 319] on button "Volgende vraag" at bounding box center [783, 321] width 507 height 35
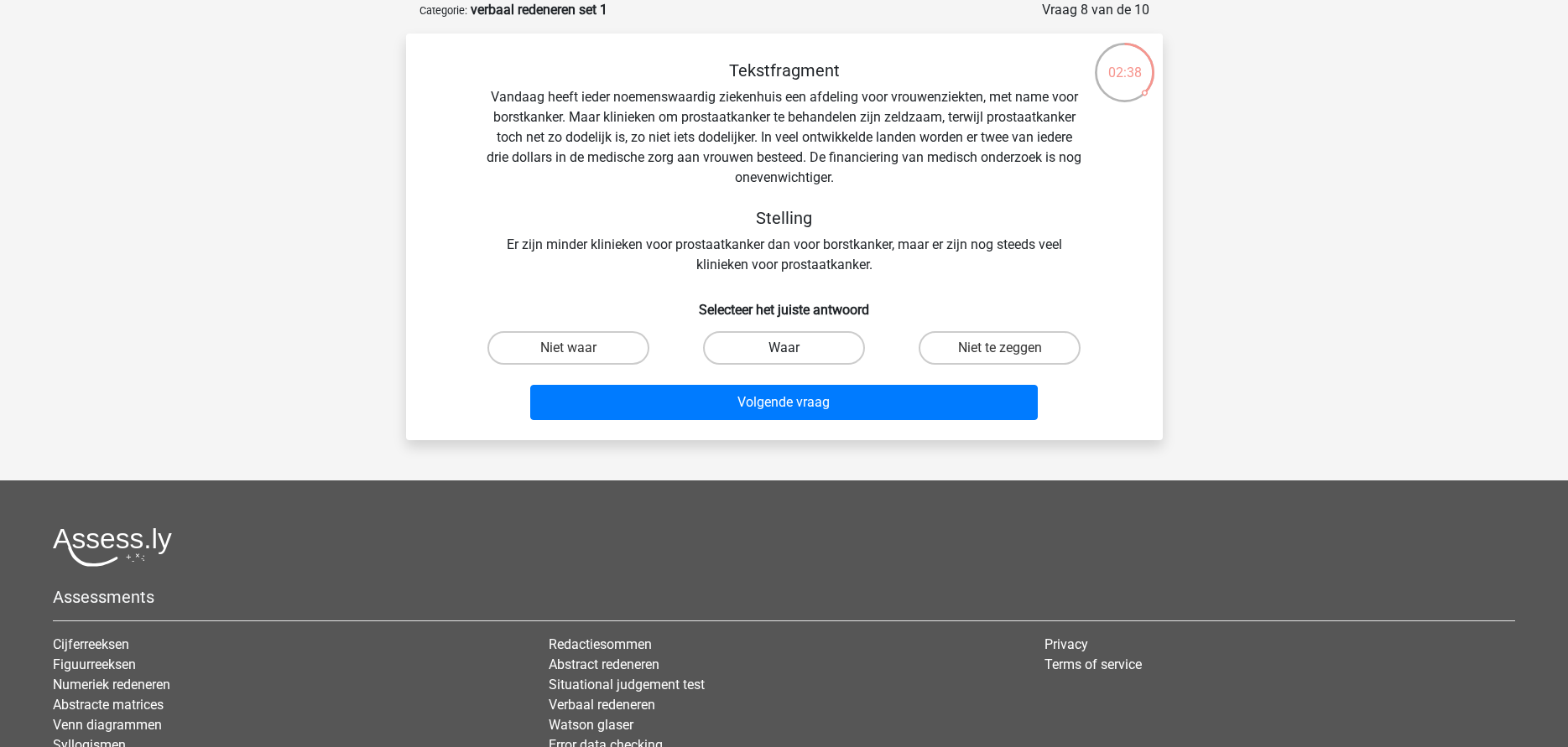
click at [817, 349] on label "Waar" at bounding box center [783, 347] width 162 height 33
click at [794, 349] on input "Waar" at bounding box center [788, 353] width 11 height 11
radio input "true"
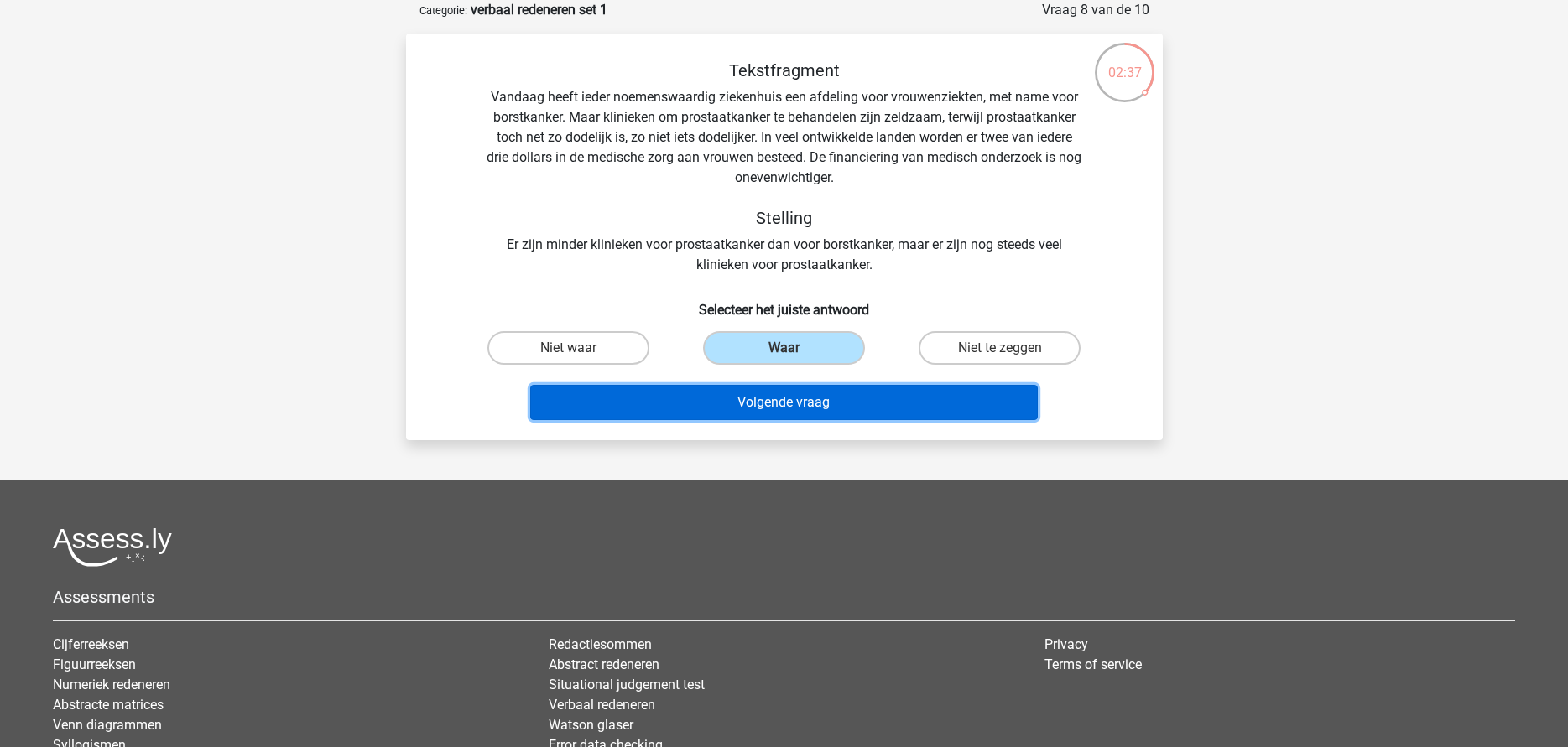
click at [754, 398] on button "Volgende vraag" at bounding box center [783, 402] width 507 height 35
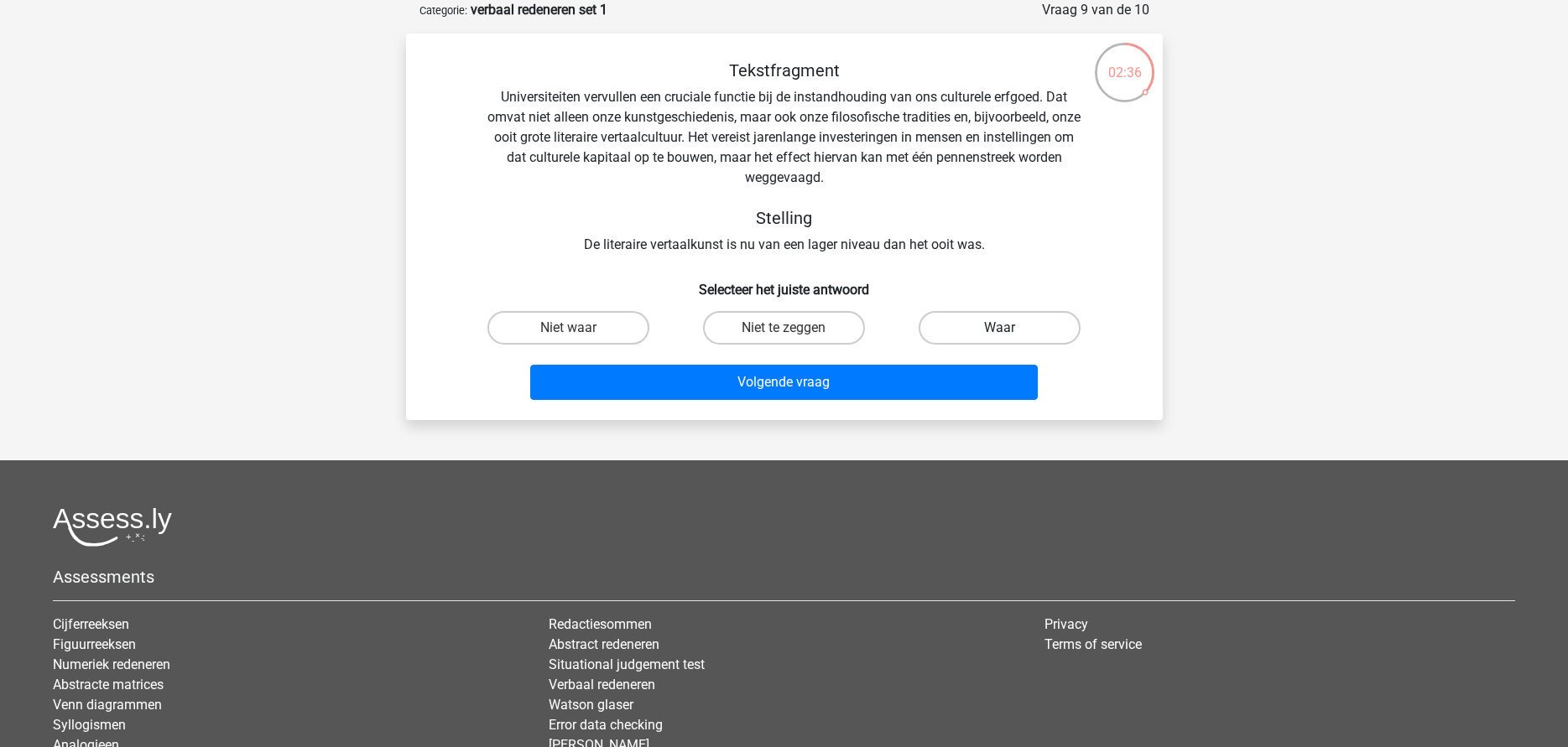
click at [950, 327] on label "Waar" at bounding box center [999, 327] width 162 height 33
click at [1000, 327] on input "Waar" at bounding box center [1005, 333] width 11 height 11
radio input "true"
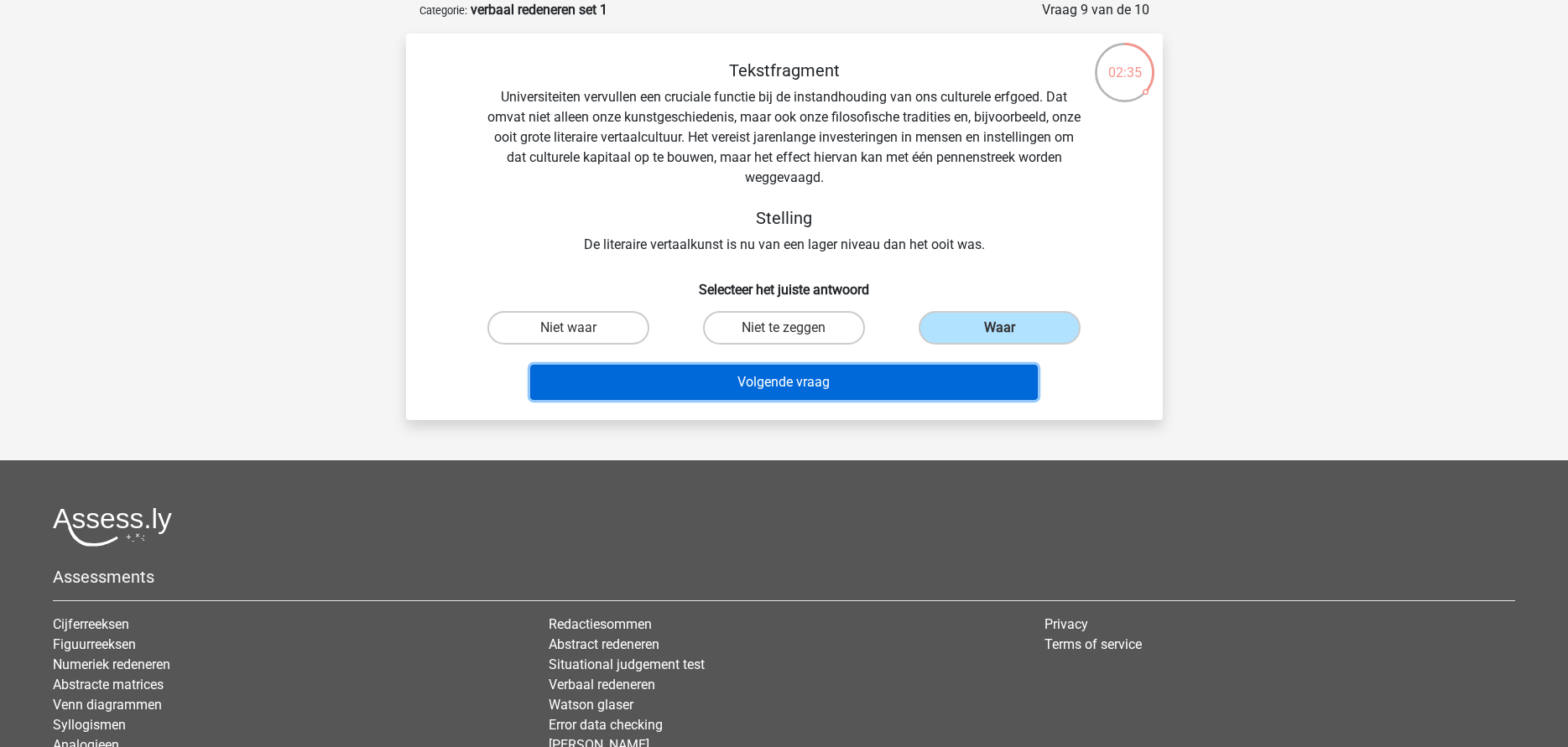
click at [841, 379] on button "Volgende vraag" at bounding box center [783, 382] width 507 height 35
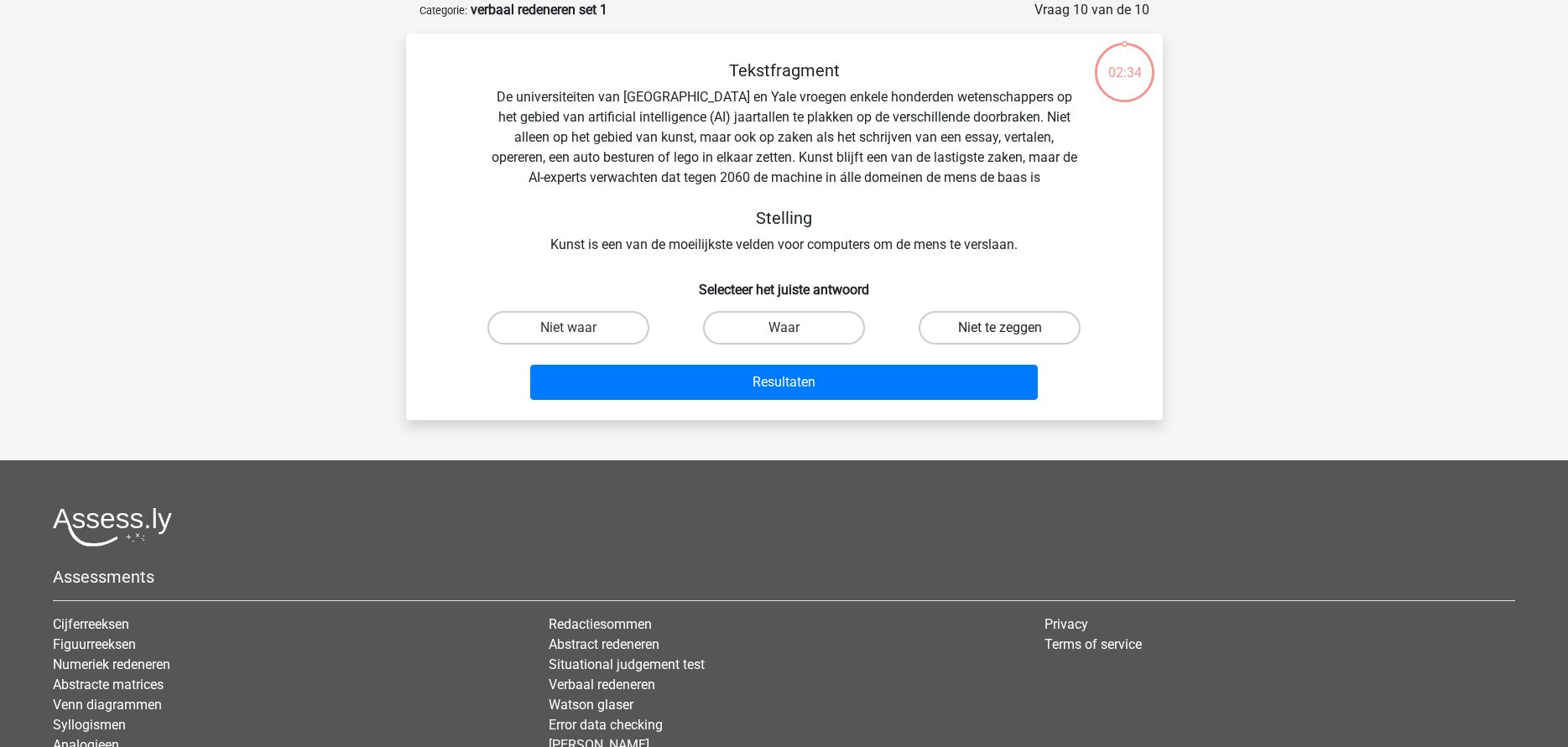
click at [967, 329] on label "Niet te zeggen" at bounding box center [999, 327] width 162 height 33
click at [1000, 329] on input "Niet te zeggen" at bounding box center [1005, 333] width 11 height 11
radio input "true"
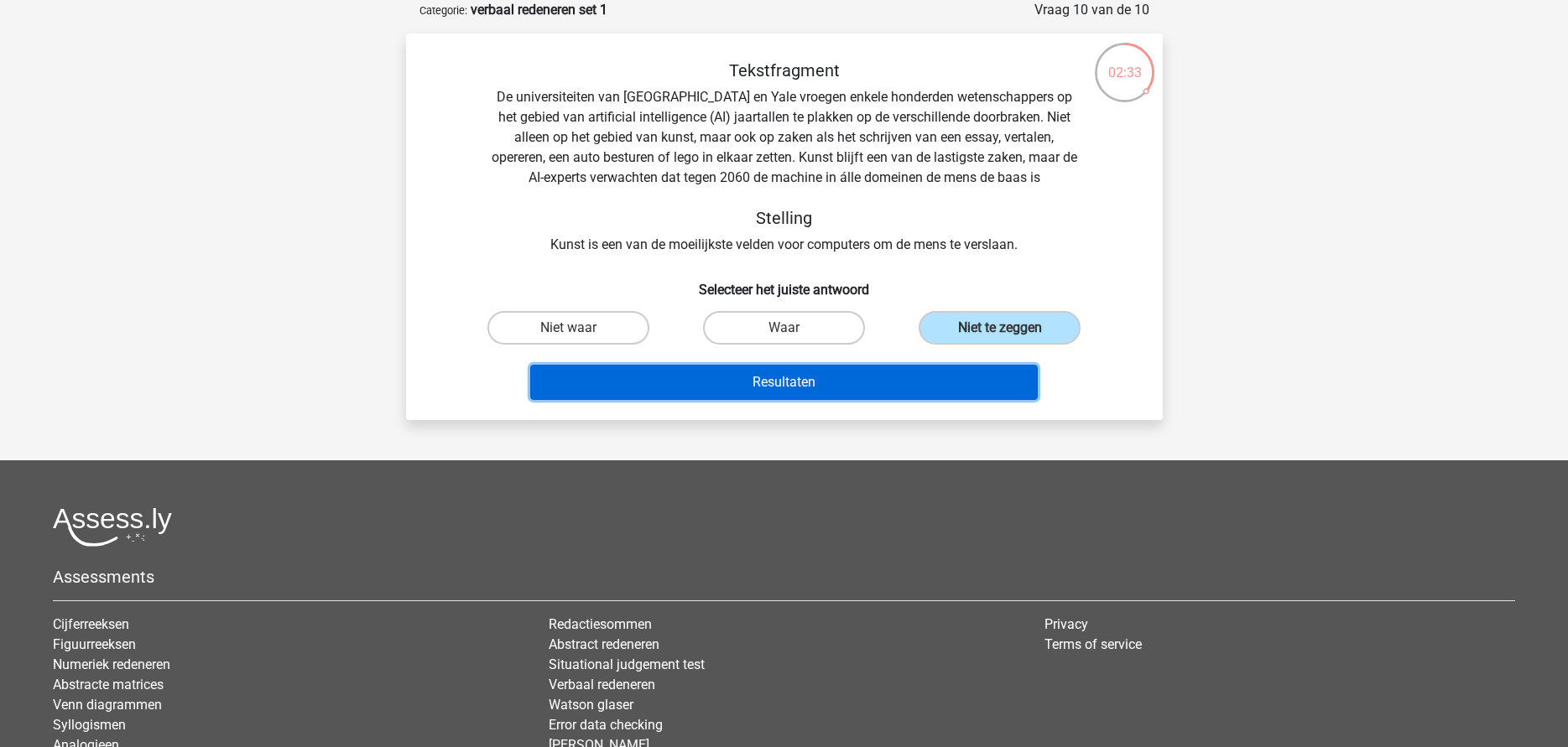
click at [851, 388] on button "Resultaten" at bounding box center [783, 382] width 507 height 35
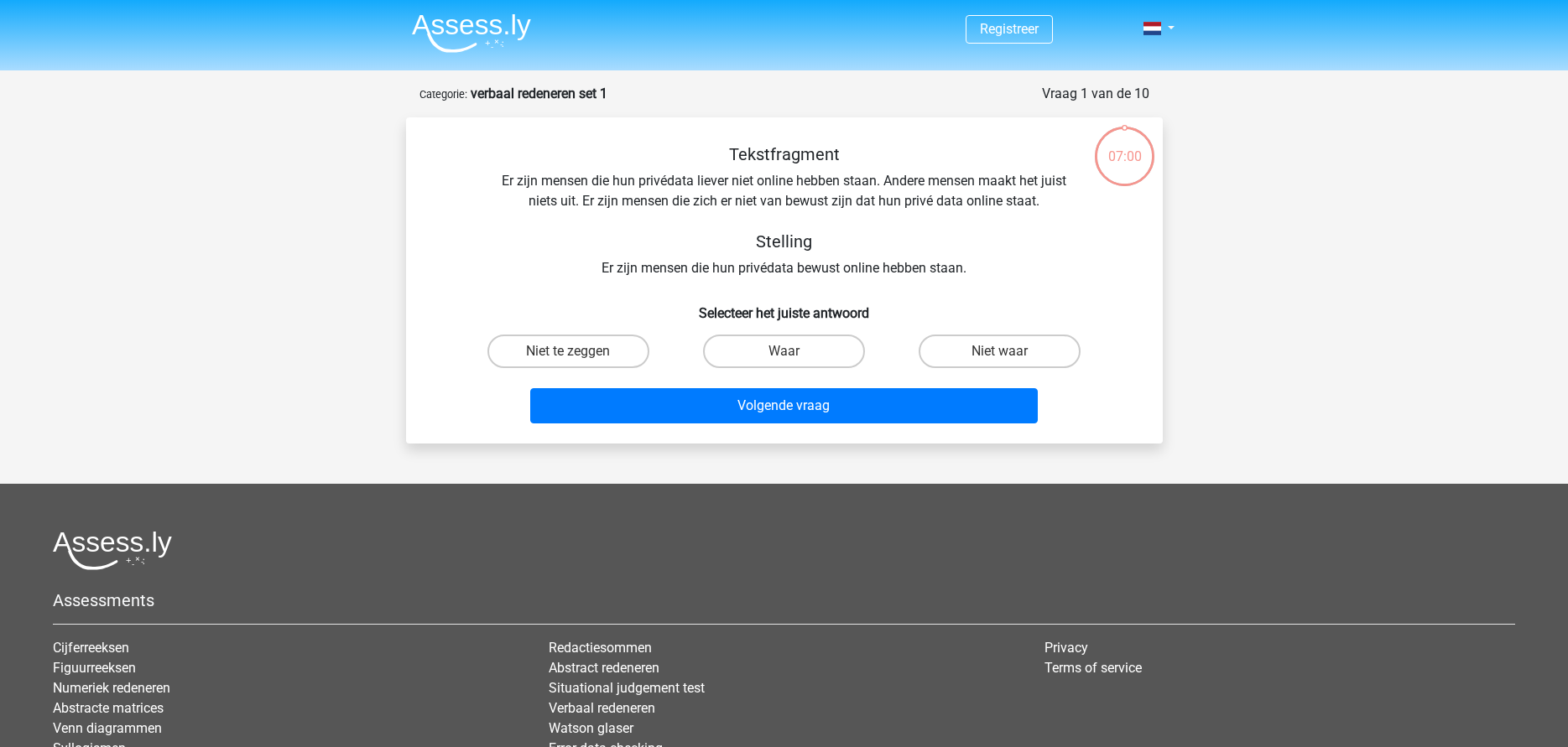
scroll to position [84, 0]
